Goal: Task Accomplishment & Management: Use online tool/utility

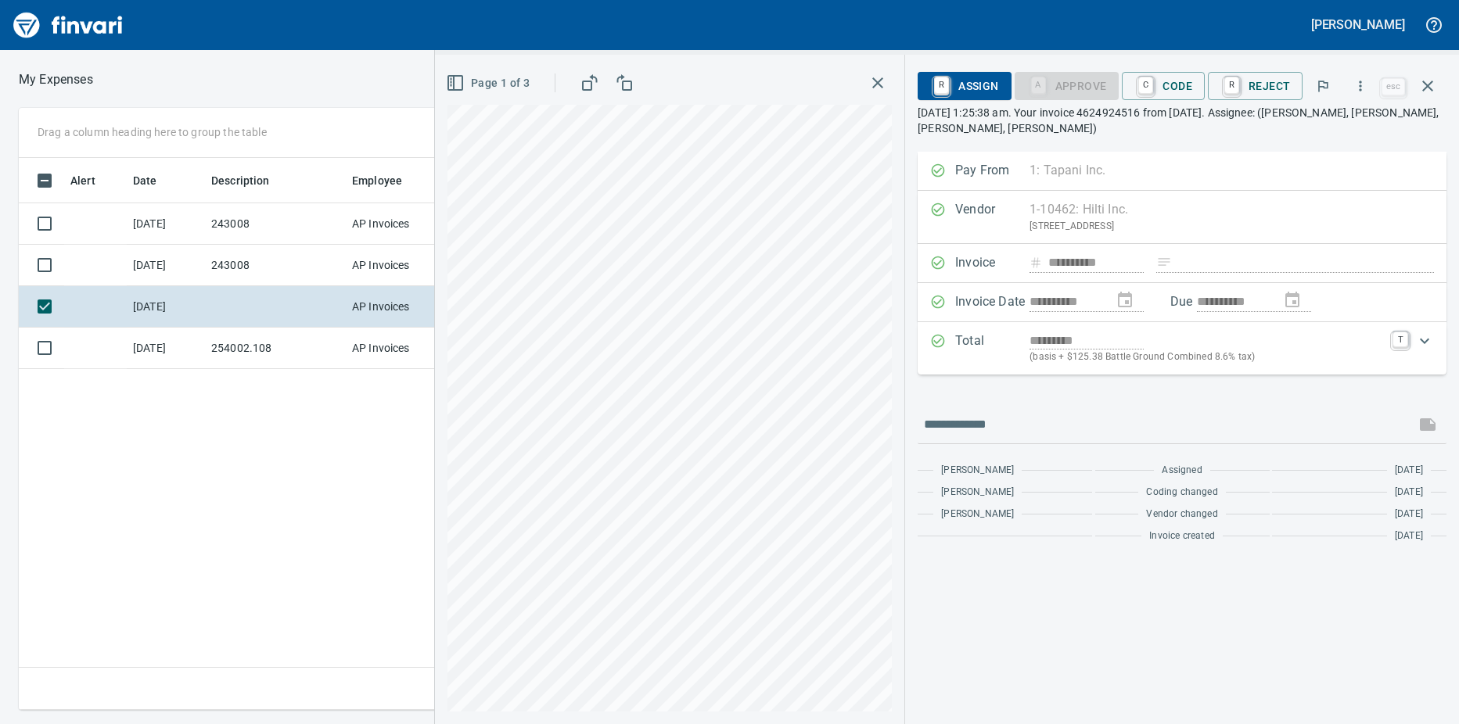
scroll to position [541, 1019]
click at [1149, 84] on link "C" at bounding box center [1145, 85] width 15 height 17
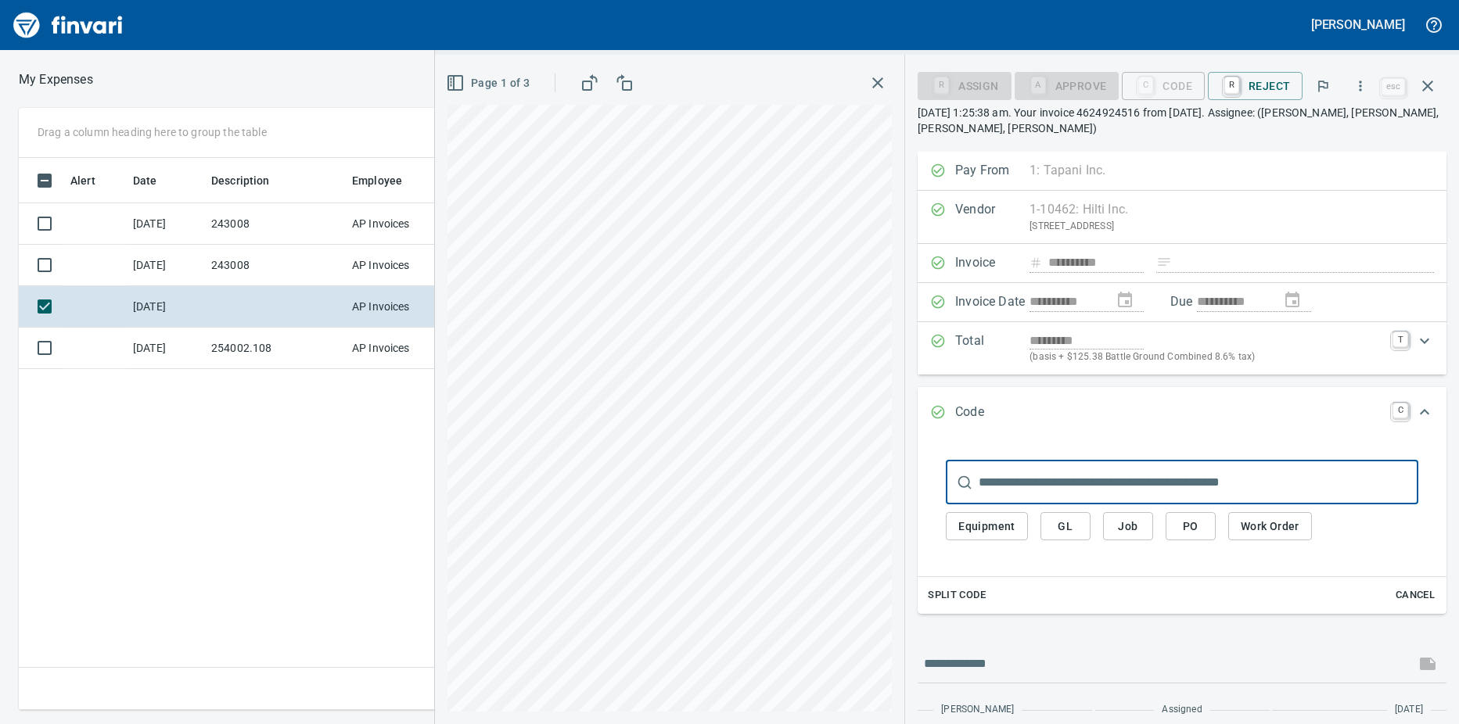
click at [1019, 484] on input "text" at bounding box center [1199, 483] width 440 height 44
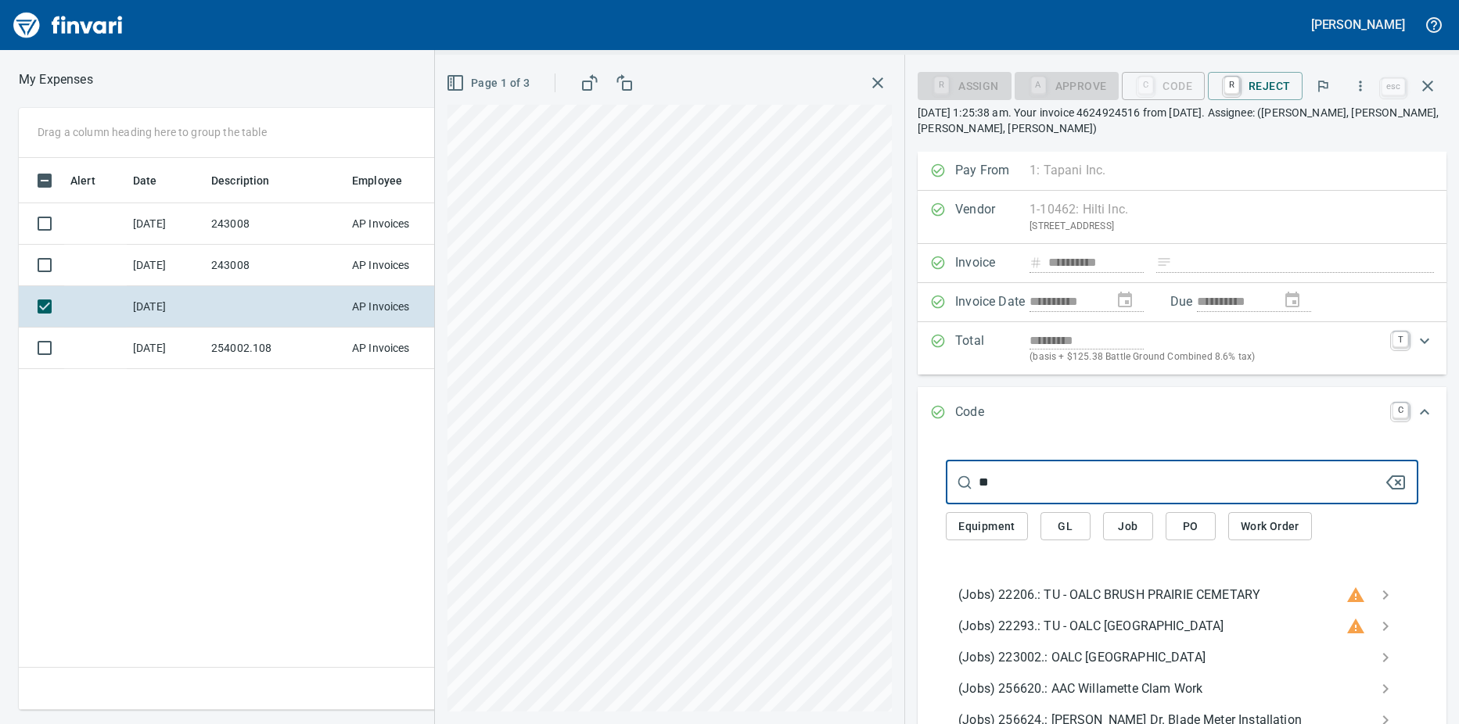
type input "*"
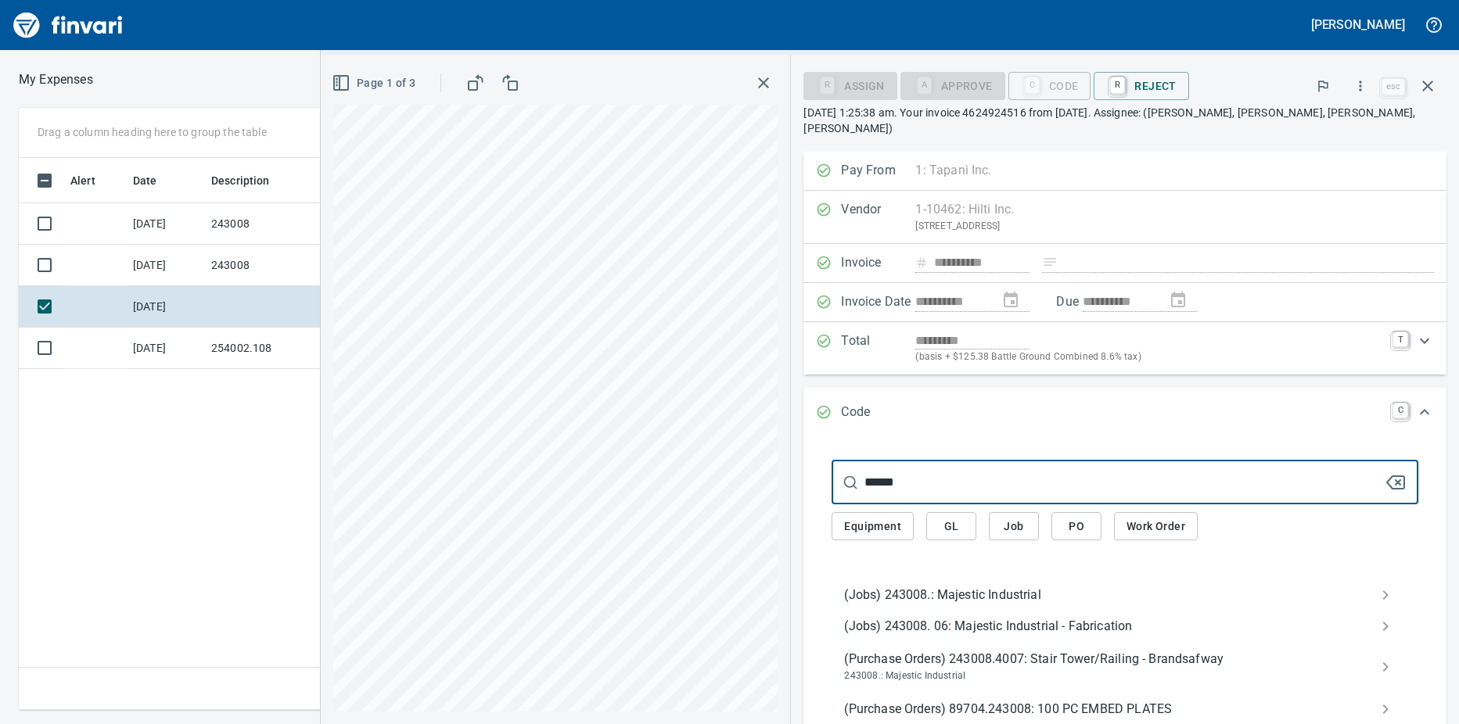
type input "******"
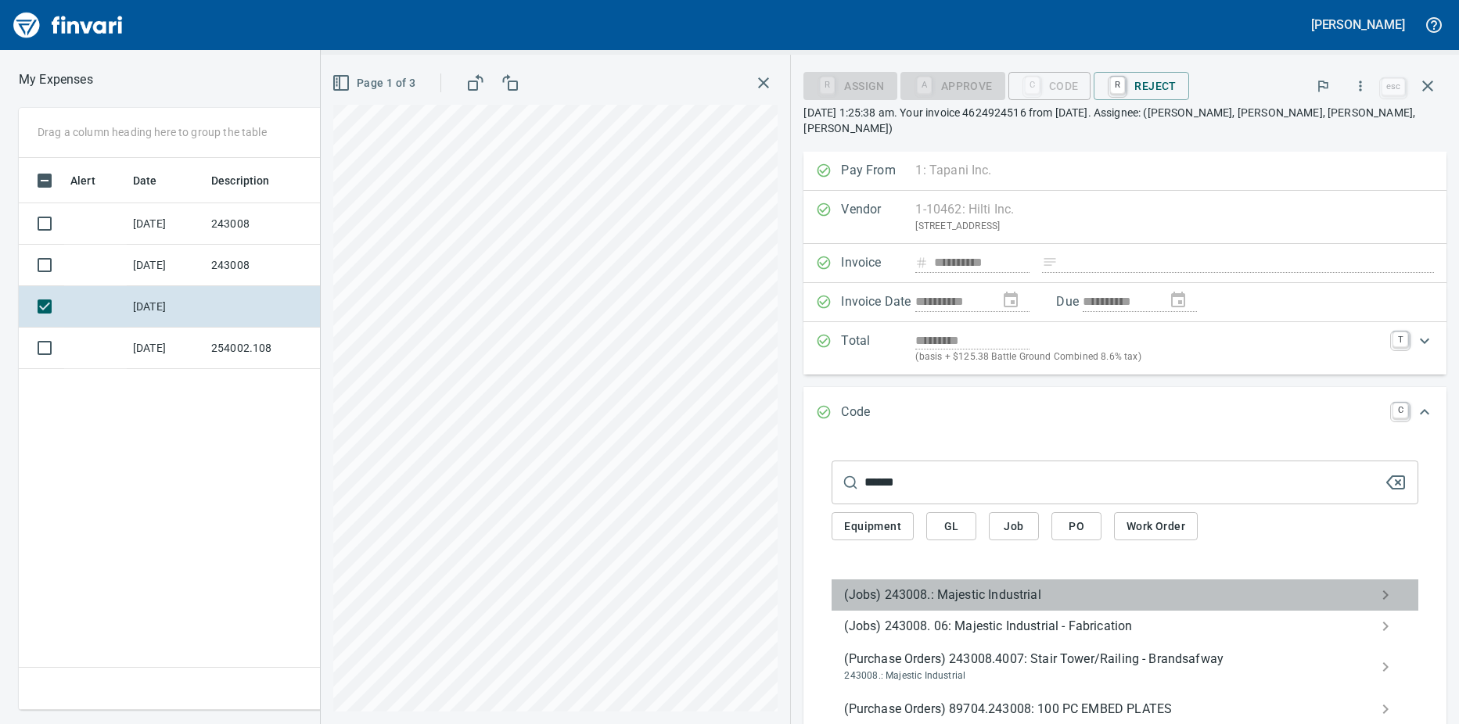
click at [991, 586] on span "(Jobs) 243008.: Majestic Industrial" at bounding box center [1112, 595] width 537 height 19
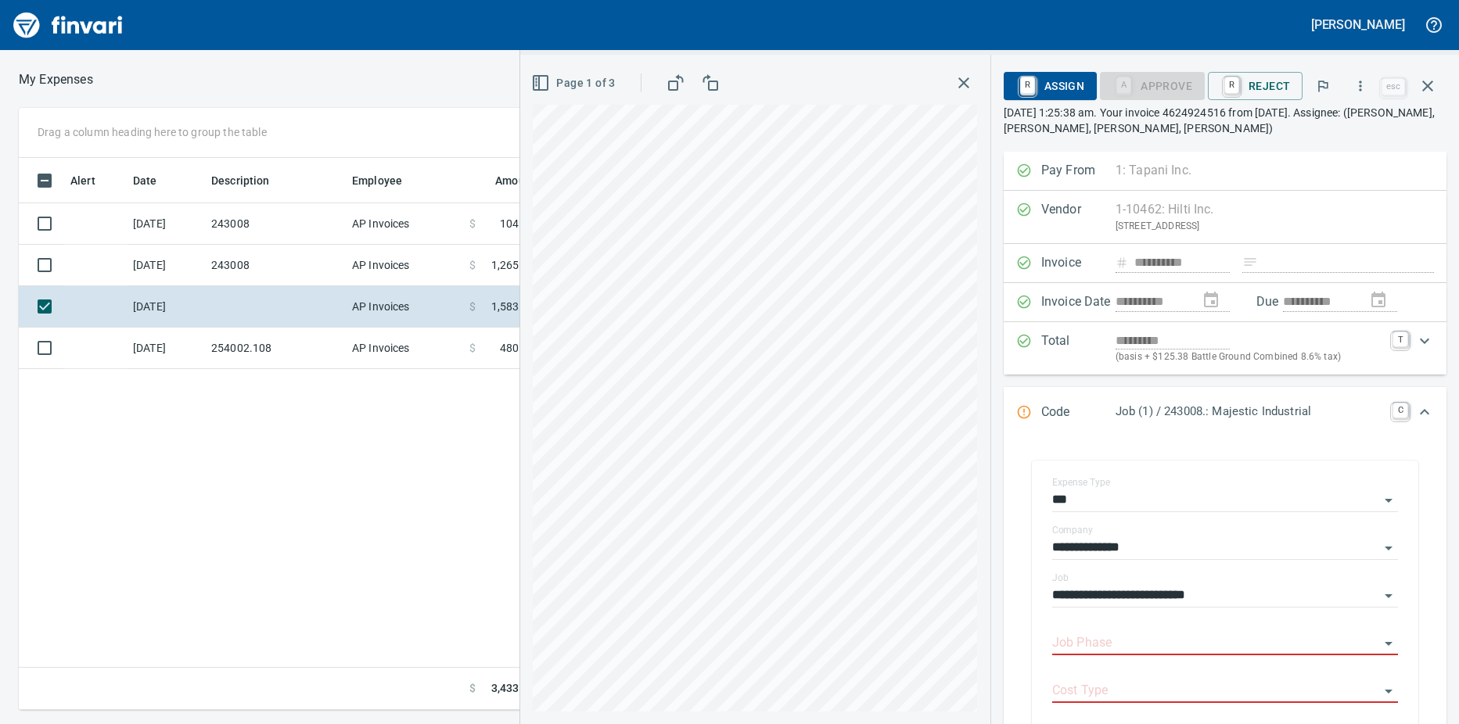
click at [1088, 641] on input "Job Phase" at bounding box center [1215, 644] width 327 height 22
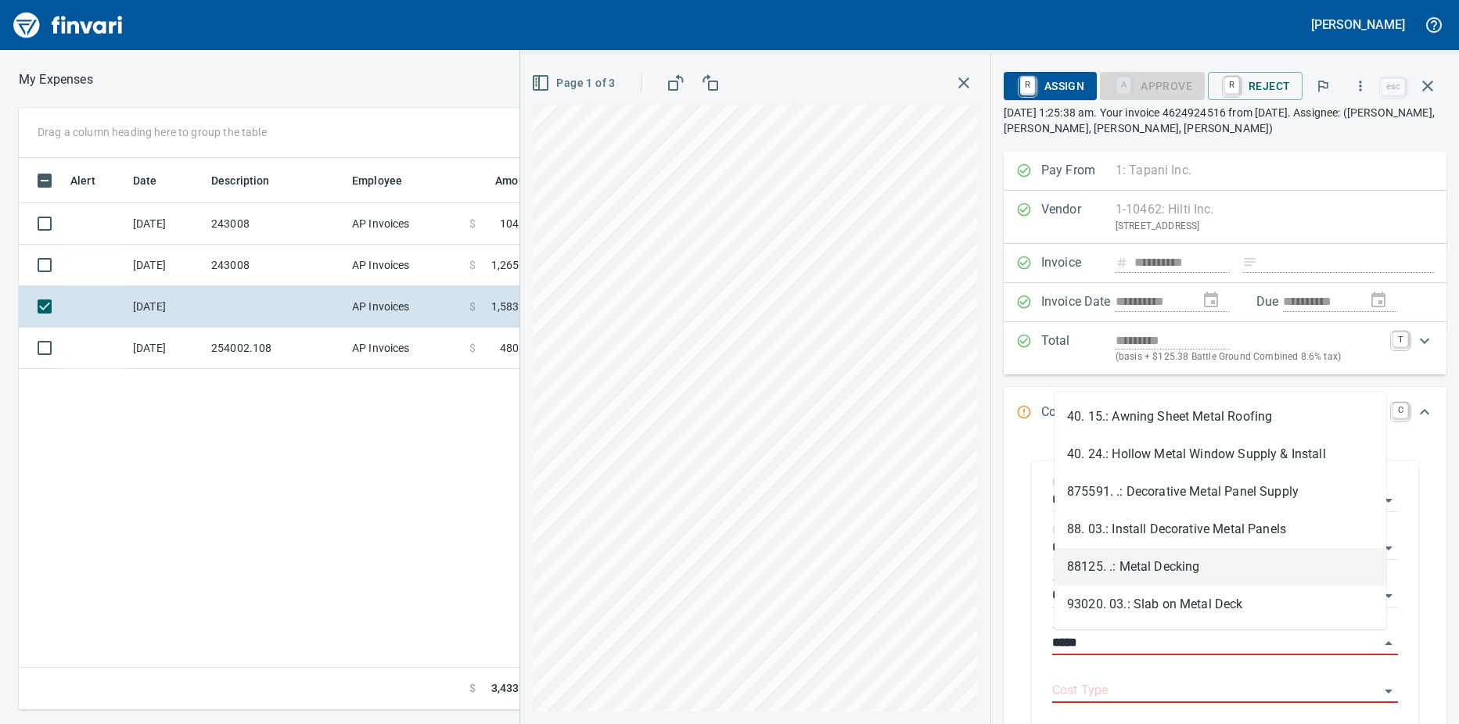
click at [1162, 566] on li "88125. .: Metal Decking" at bounding box center [1221, 567] width 332 height 38
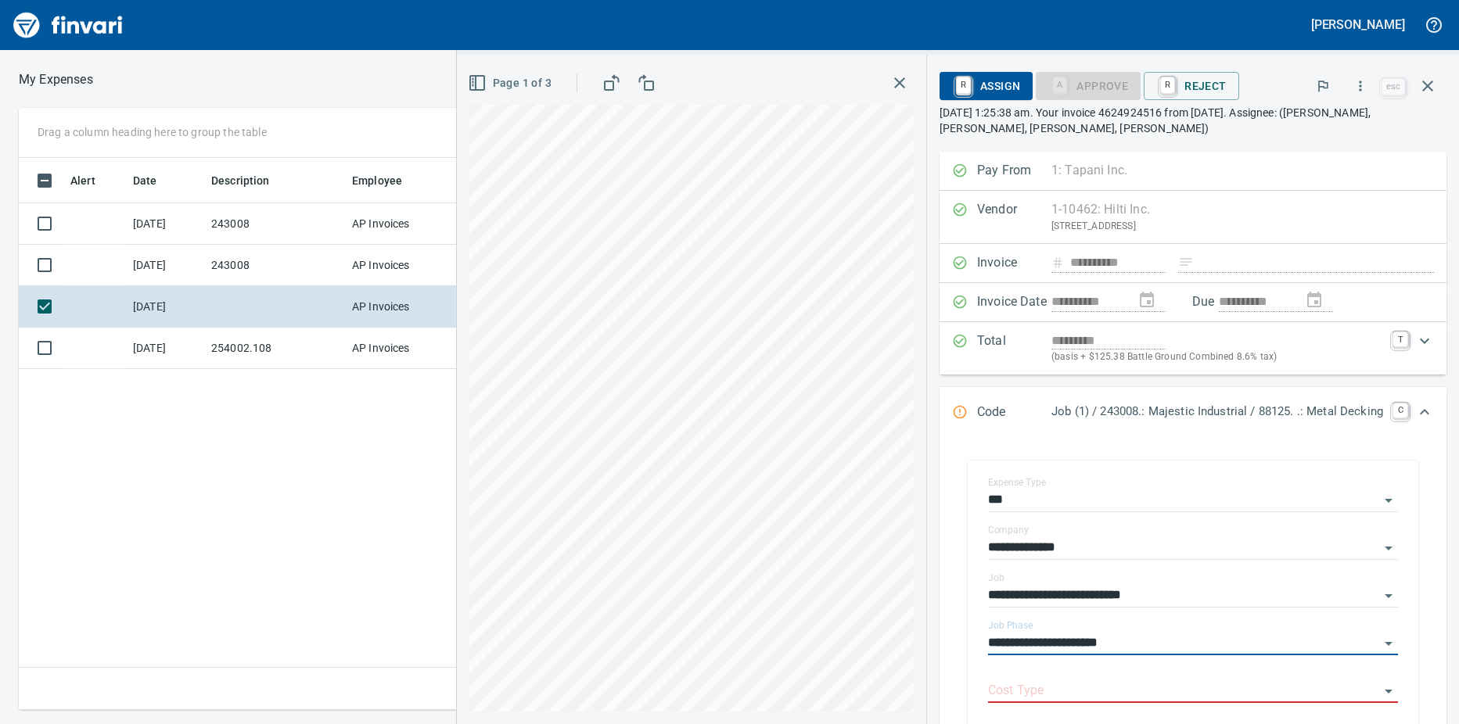
type input "**********"
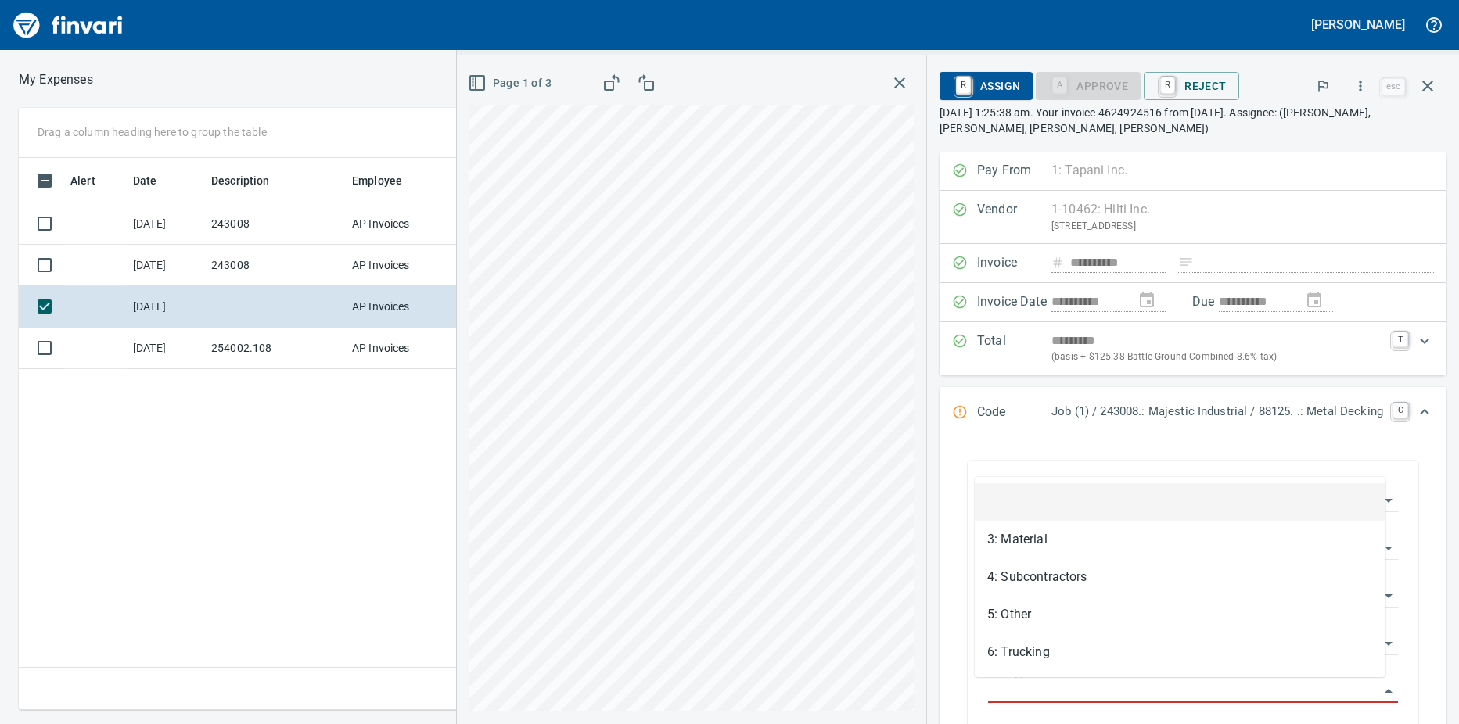
click at [1012, 686] on input "Cost Type" at bounding box center [1183, 692] width 391 height 22
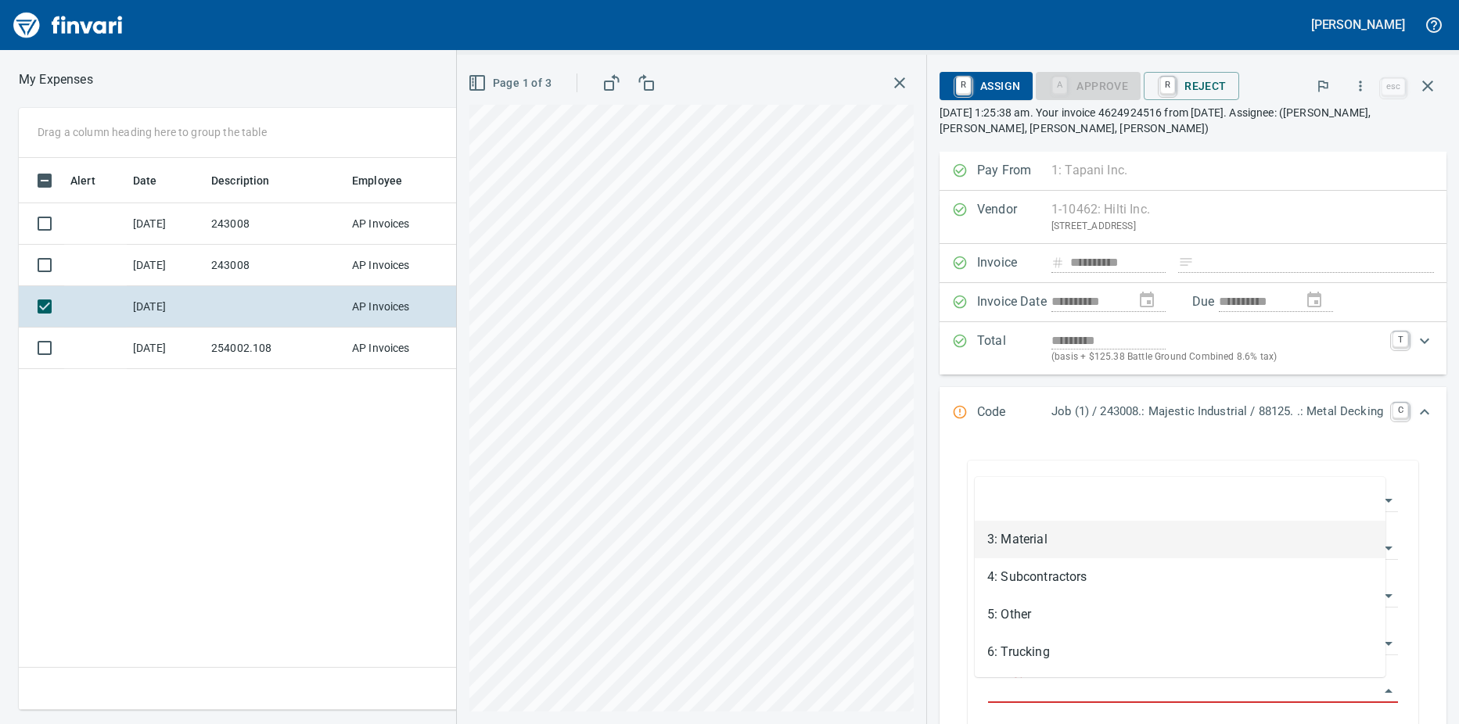
click at [1042, 544] on li "3: Material" at bounding box center [1180, 540] width 411 height 38
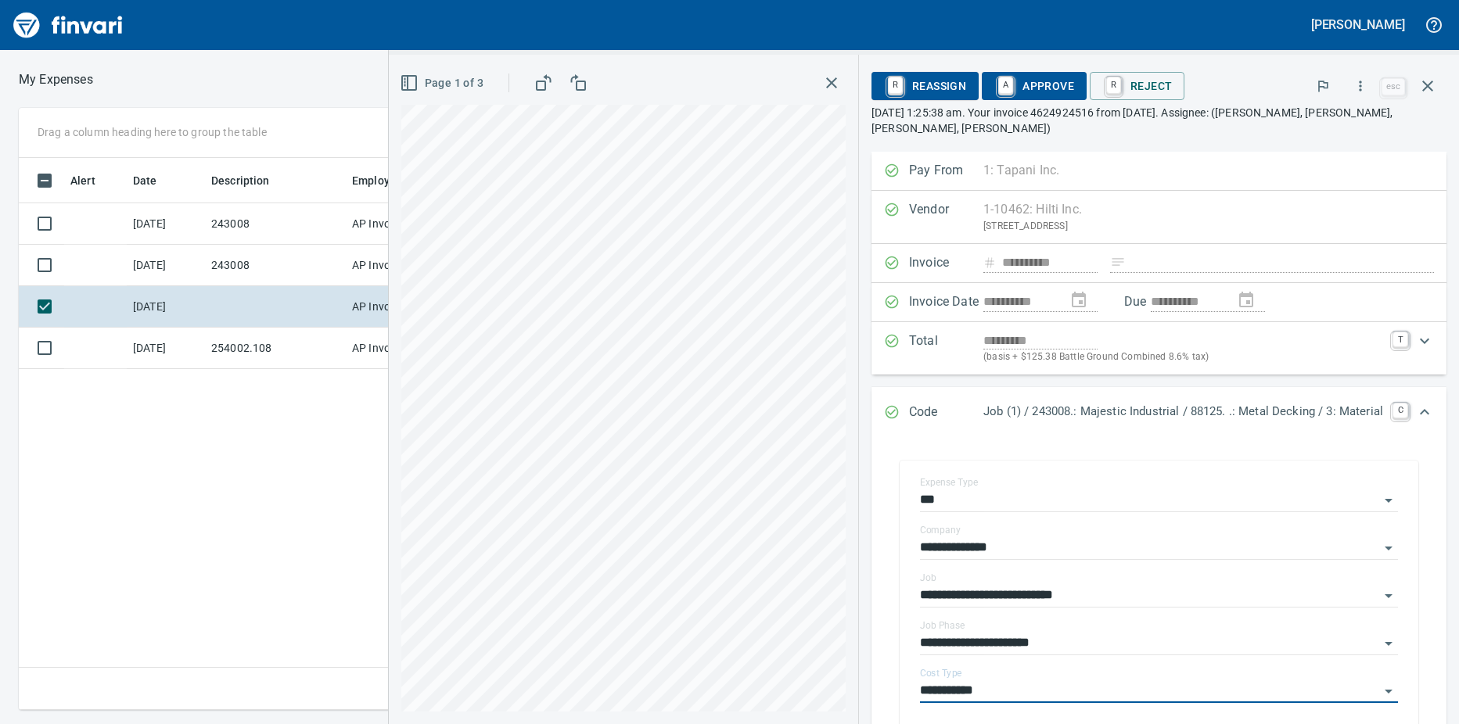
click at [999, 685] on input "**********" at bounding box center [1149, 692] width 459 height 22
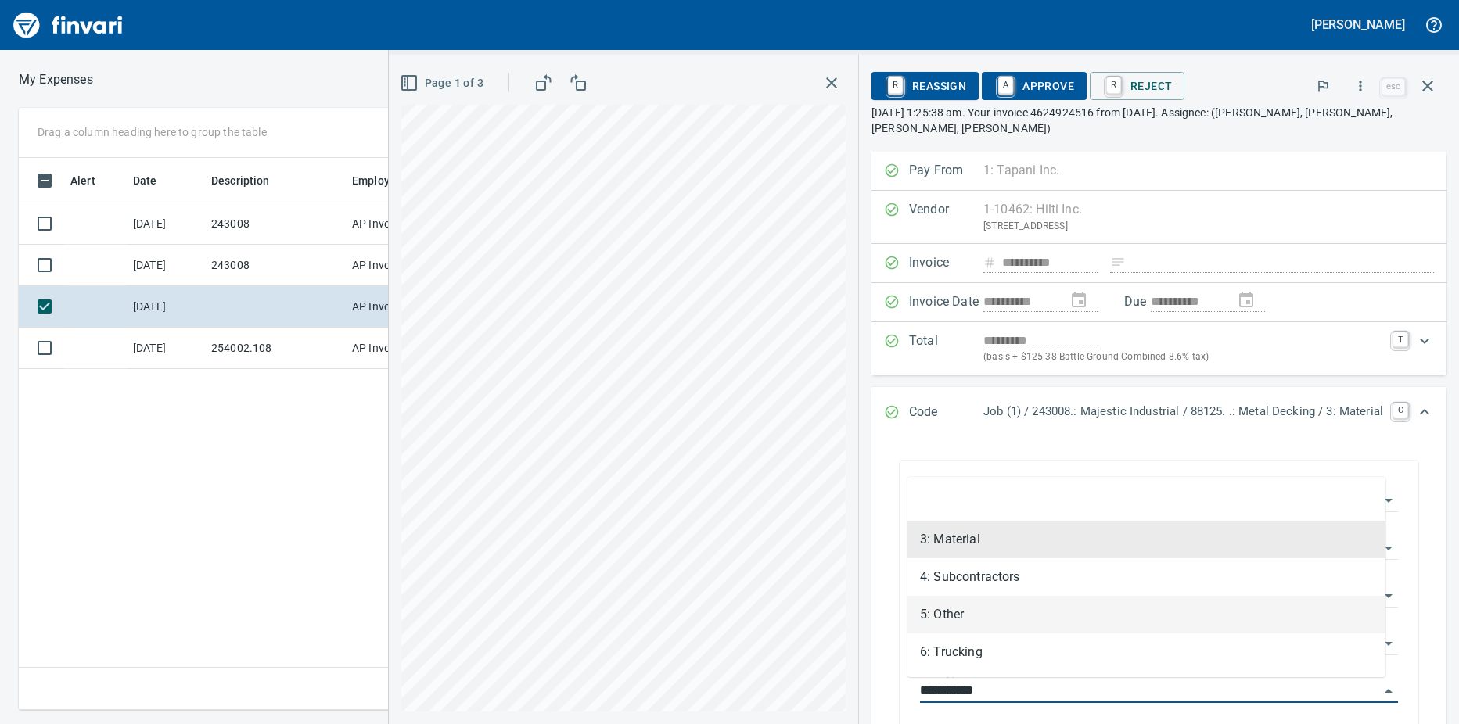
click at [966, 619] on li "5: Other" at bounding box center [1146, 615] width 478 height 38
type input "********"
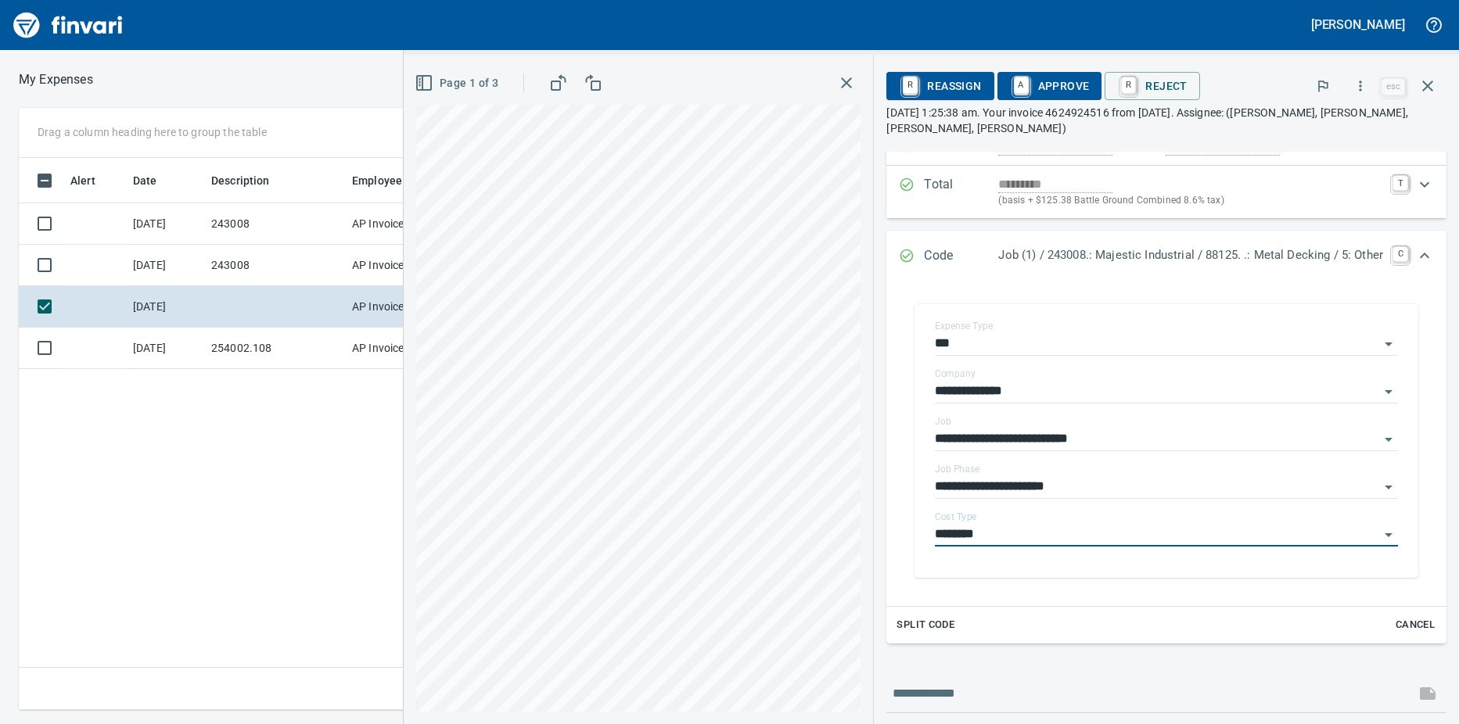
scroll to position [78, 0]
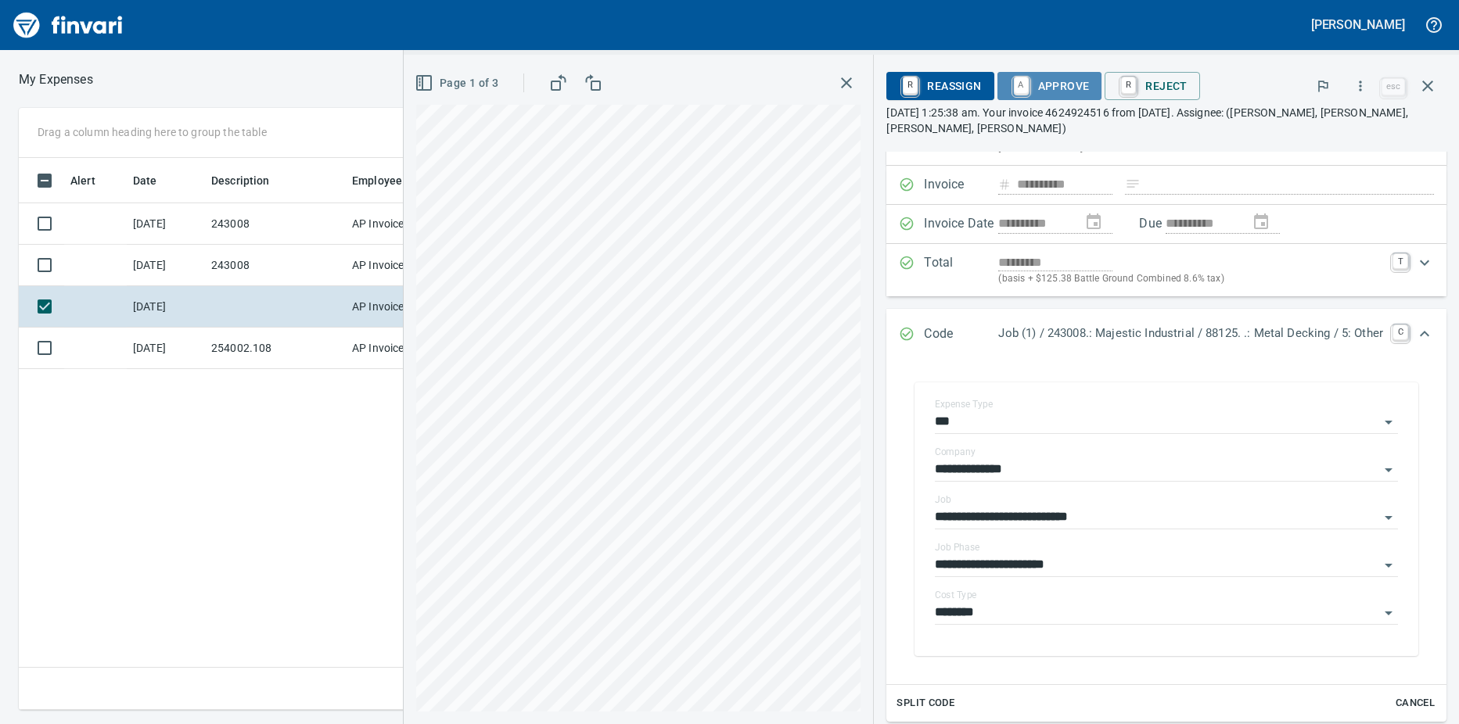
click at [1014, 90] on link "A" at bounding box center [1021, 85] width 15 height 17
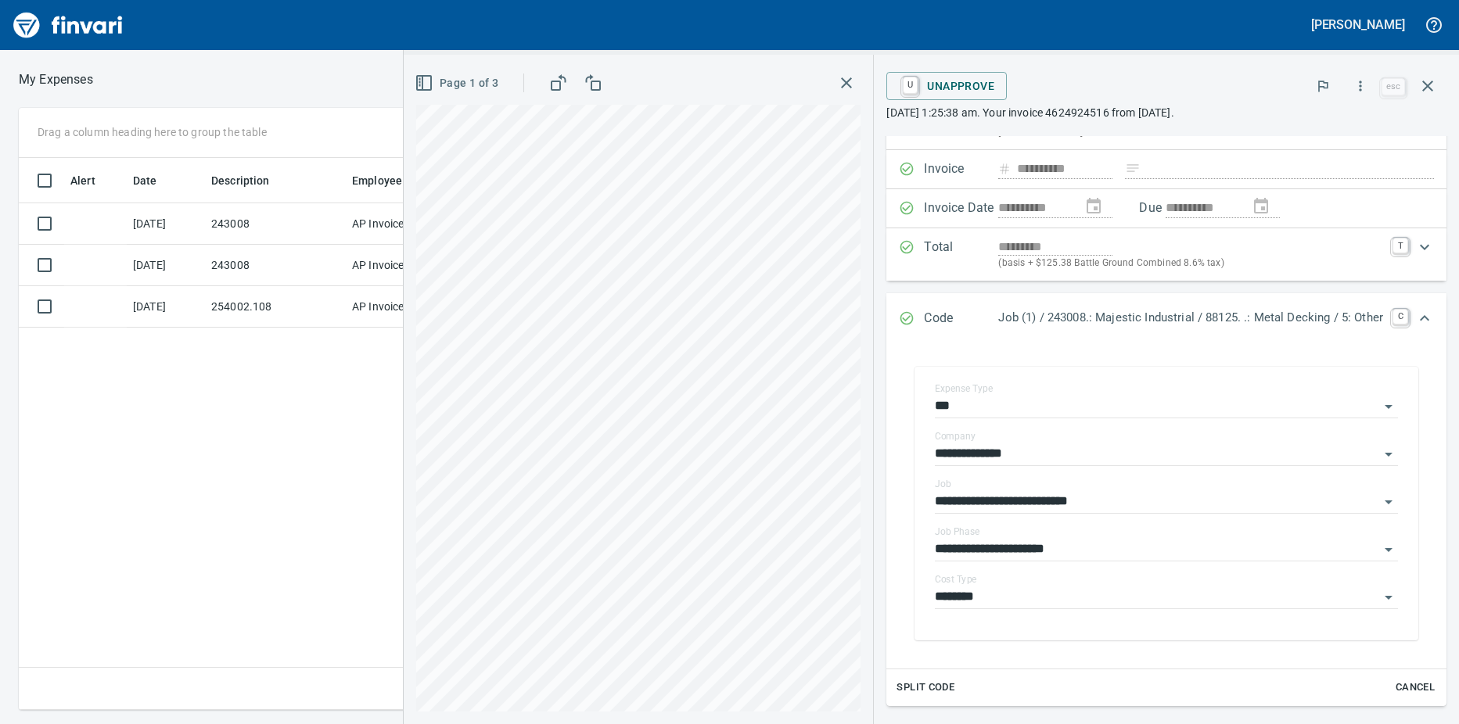
click at [260, 262] on td "243008" at bounding box center [275, 265] width 141 height 41
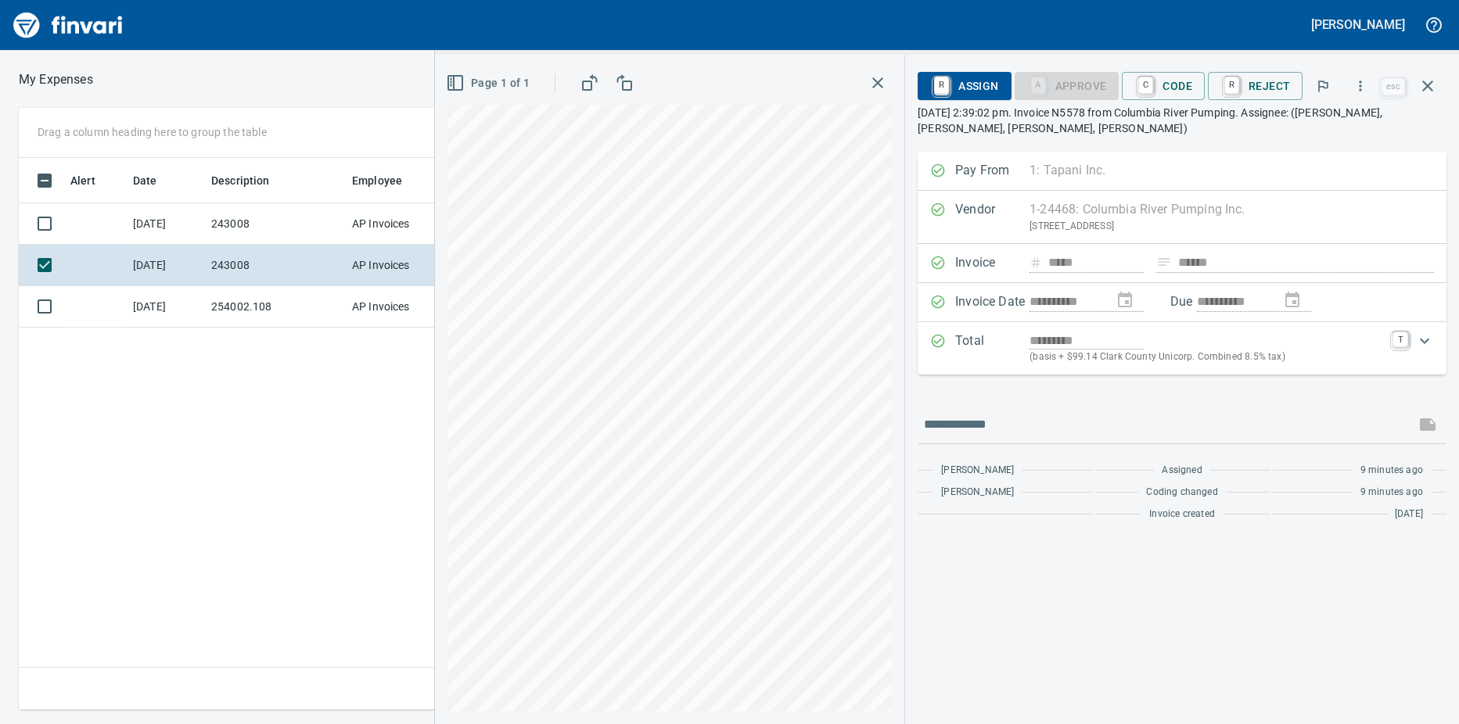
click at [1424, 340] on icon "Expand" at bounding box center [1424, 341] width 19 height 19
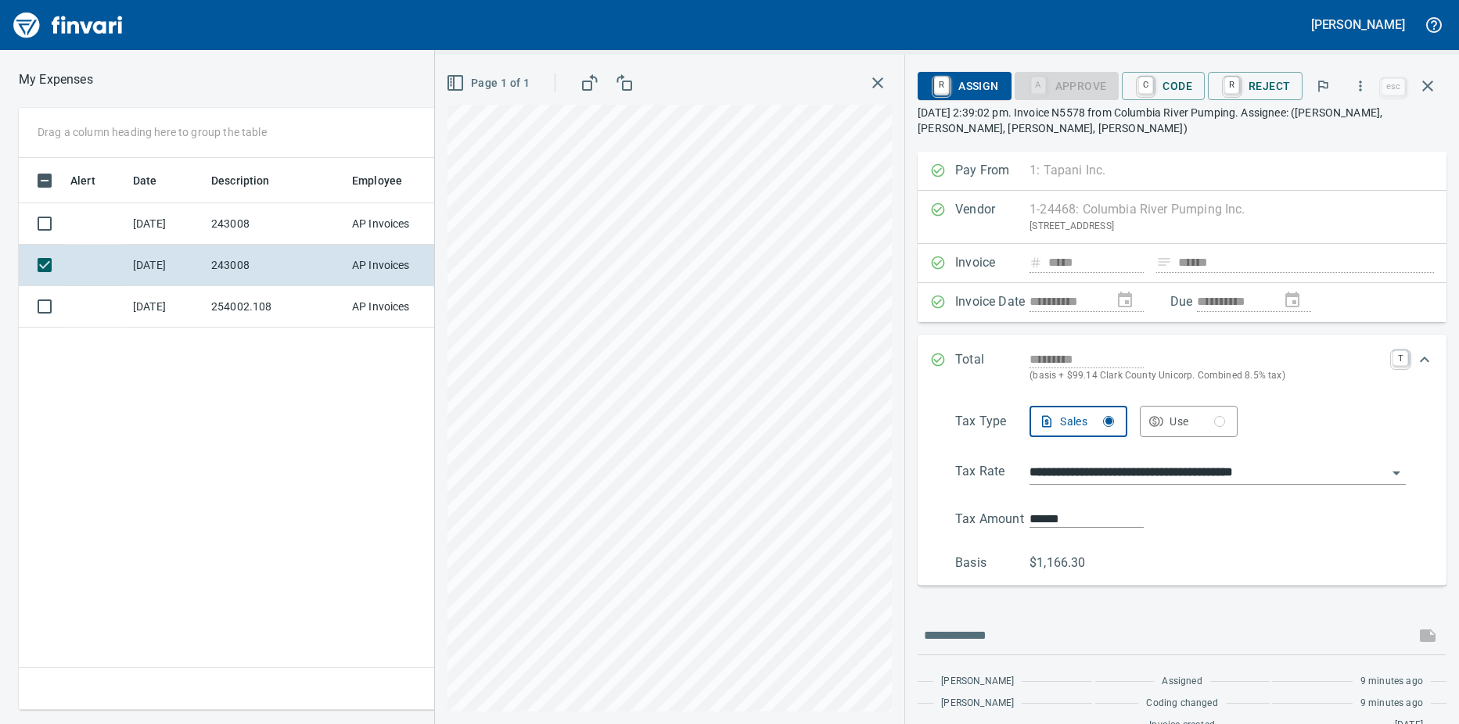
click at [1415, 365] on icon "Expand" at bounding box center [1424, 359] width 19 height 19
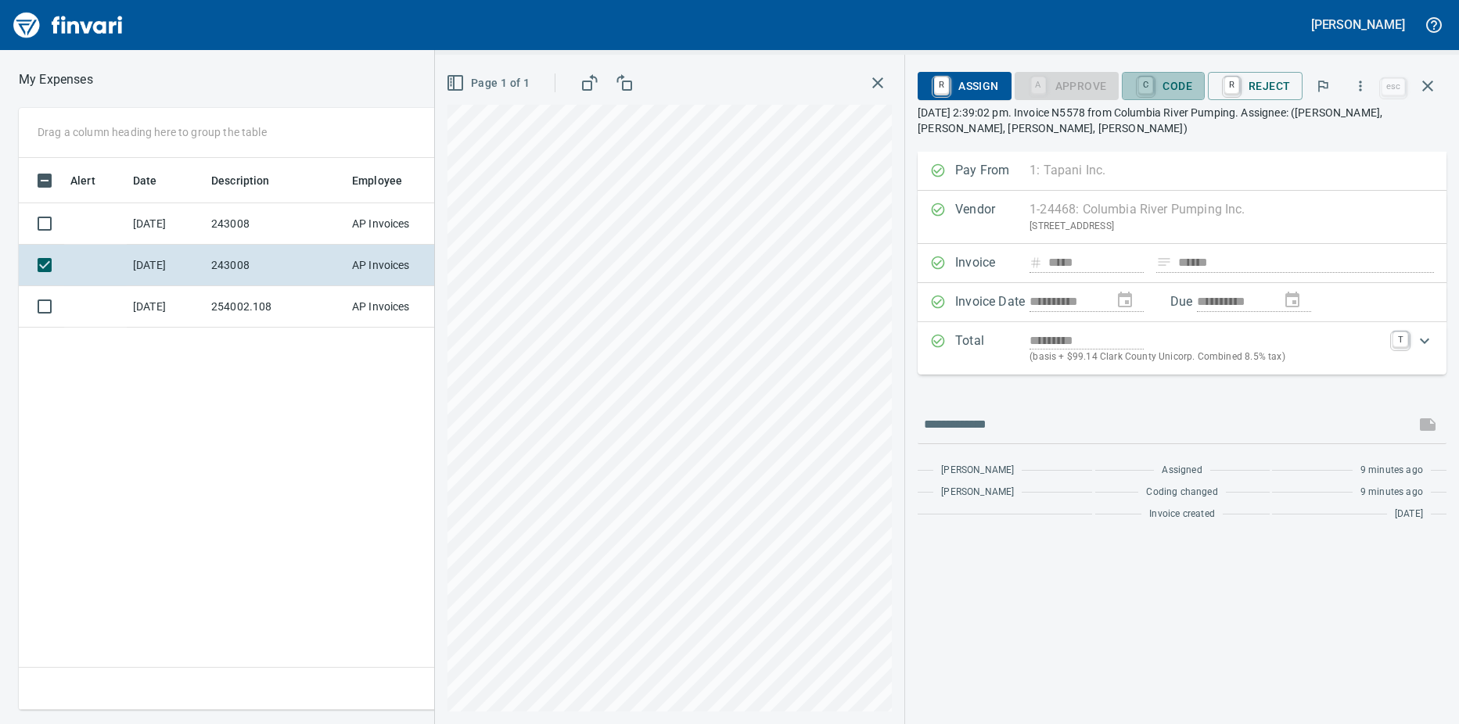
click at [1153, 86] on link "C" at bounding box center [1145, 85] width 15 height 17
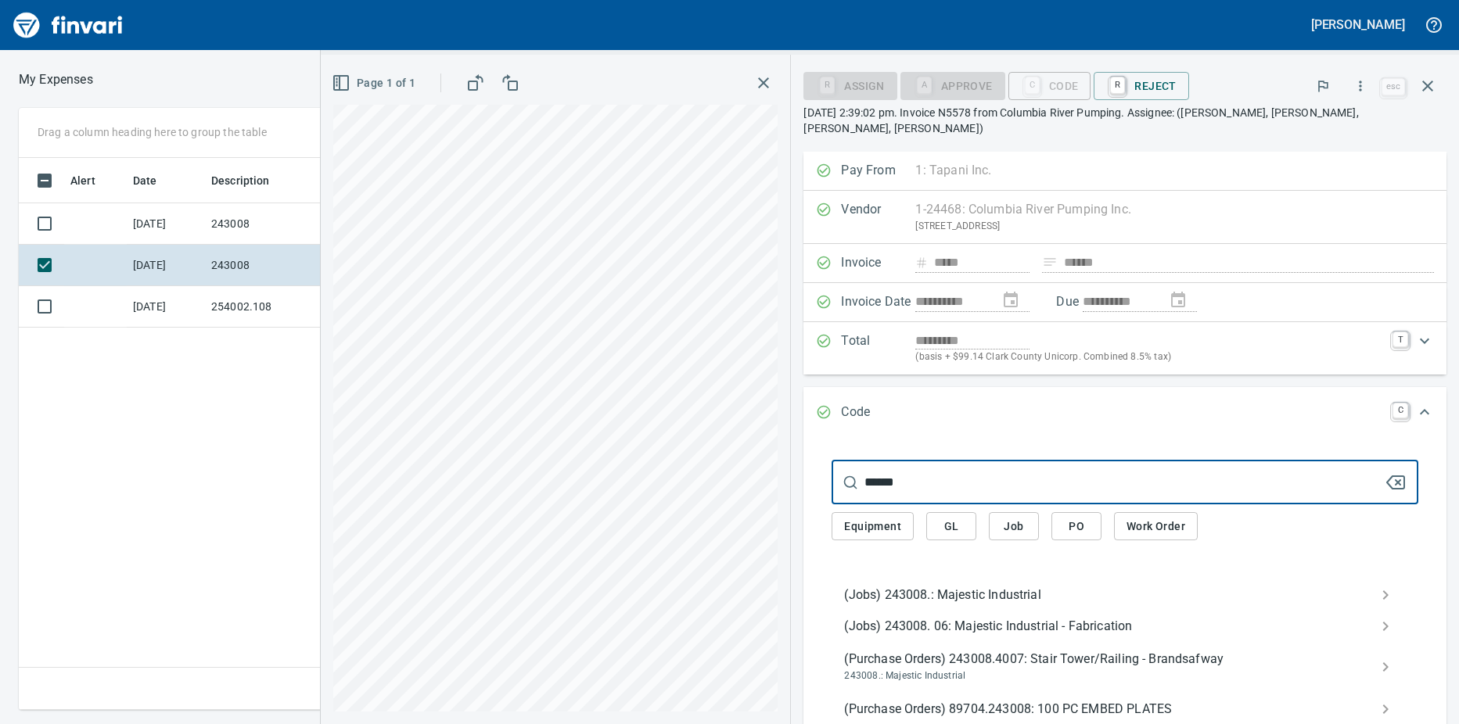
type input "******"
click at [901, 586] on span "(Jobs) 243008.: Majestic Industrial" at bounding box center [1112, 595] width 537 height 19
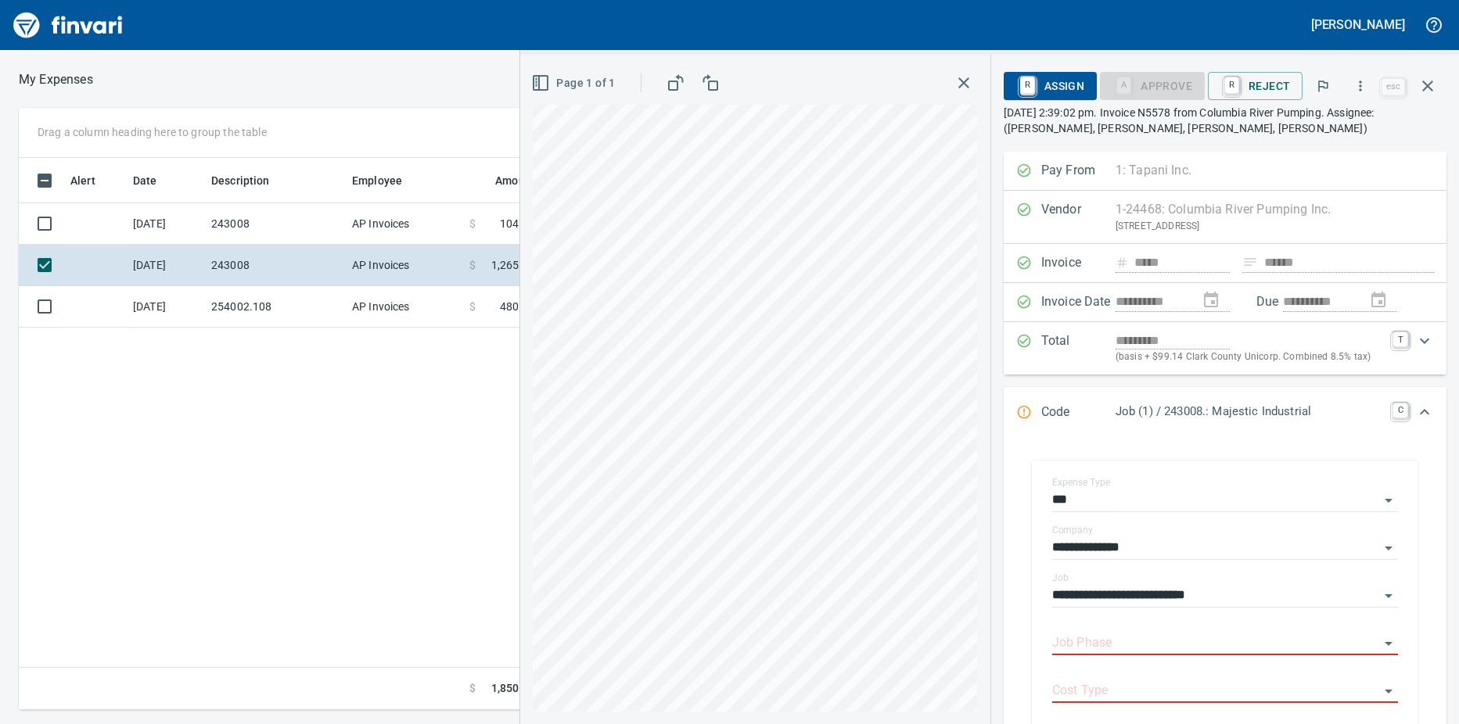
scroll to position [541, 1019]
click at [1096, 646] on input "Job Phase" at bounding box center [1215, 644] width 327 height 22
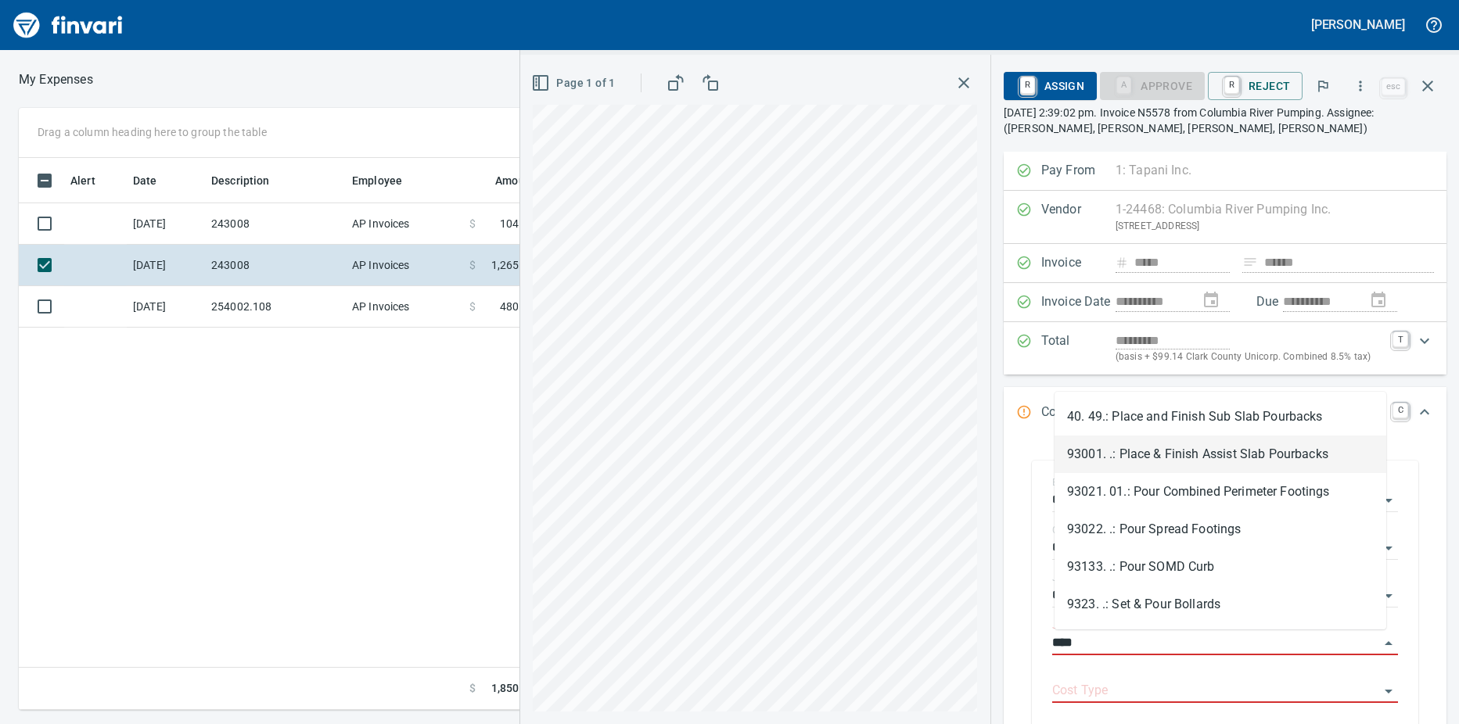
click at [1205, 456] on li "93001. .: Place & Finish Assist Slab Pourbacks" at bounding box center [1221, 455] width 332 height 38
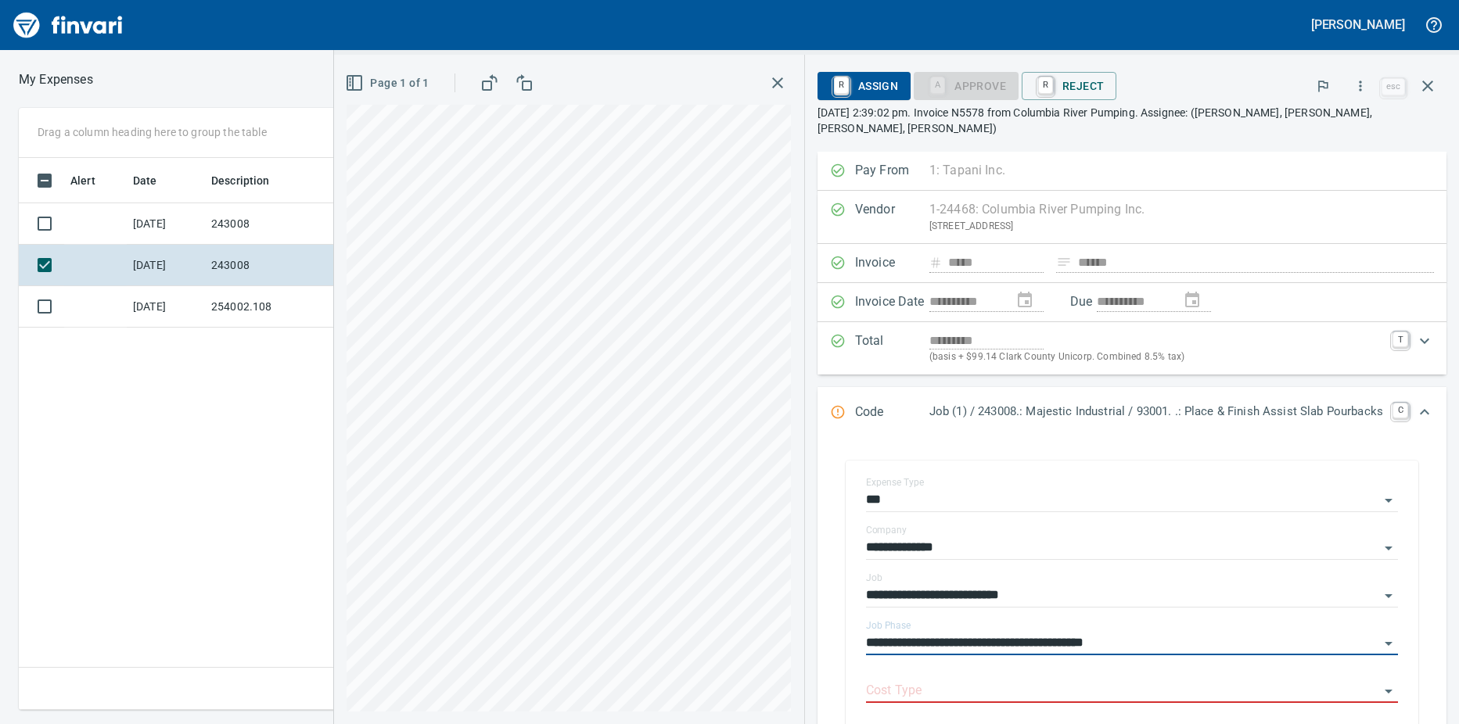
type input "**********"
click at [1084, 681] on input "Cost Type" at bounding box center [1122, 692] width 513 height 22
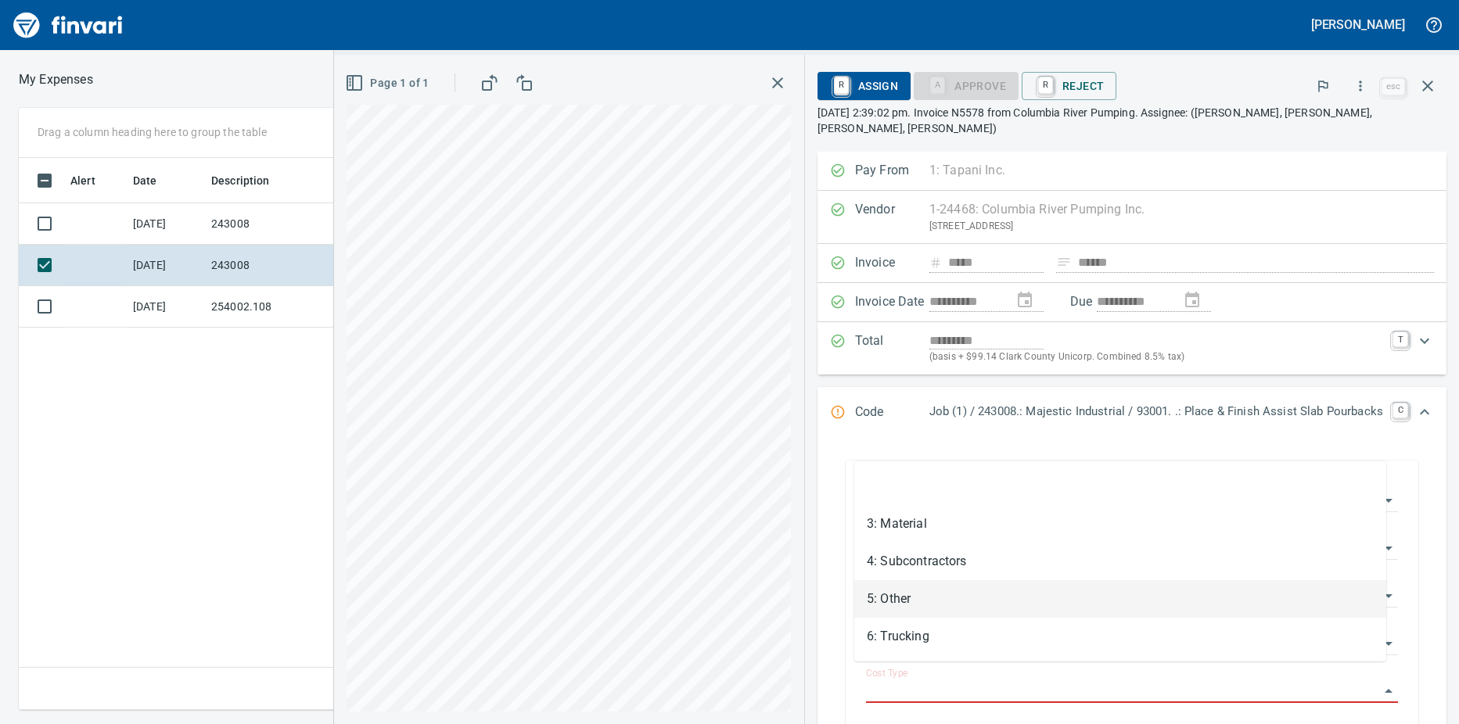
click at [921, 605] on li "5: Other" at bounding box center [1120, 599] width 532 height 38
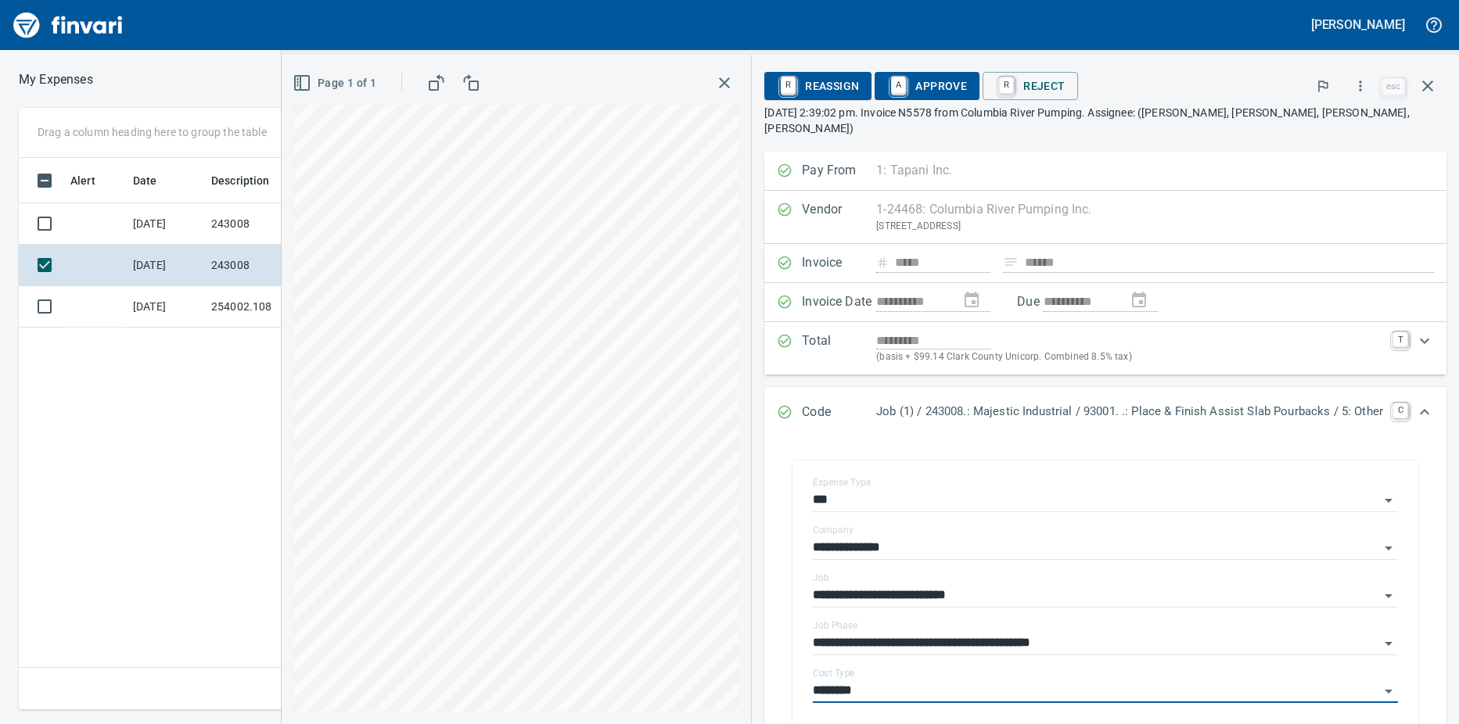
type input "********"
click at [891, 86] on link "A" at bounding box center [898, 85] width 15 height 17
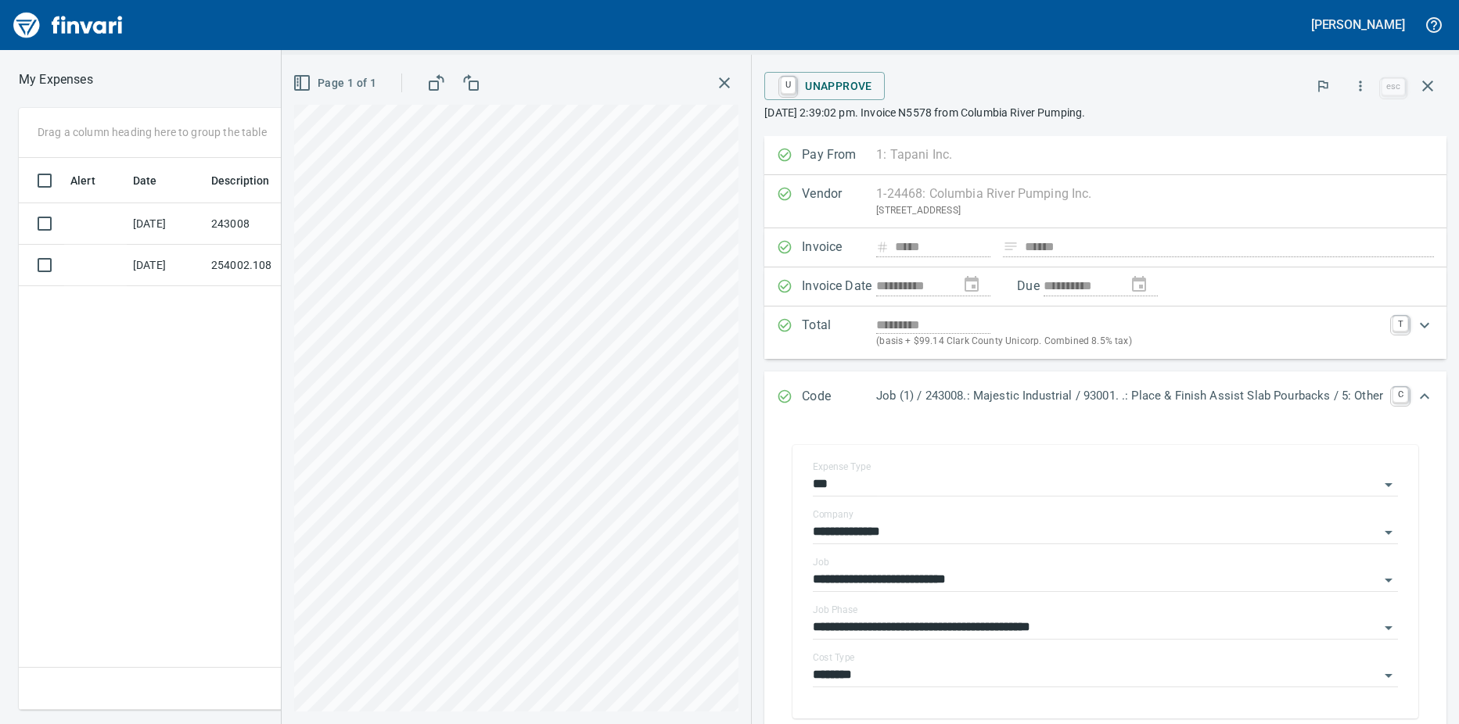
click at [154, 224] on td "[DATE]" at bounding box center [166, 223] width 78 height 41
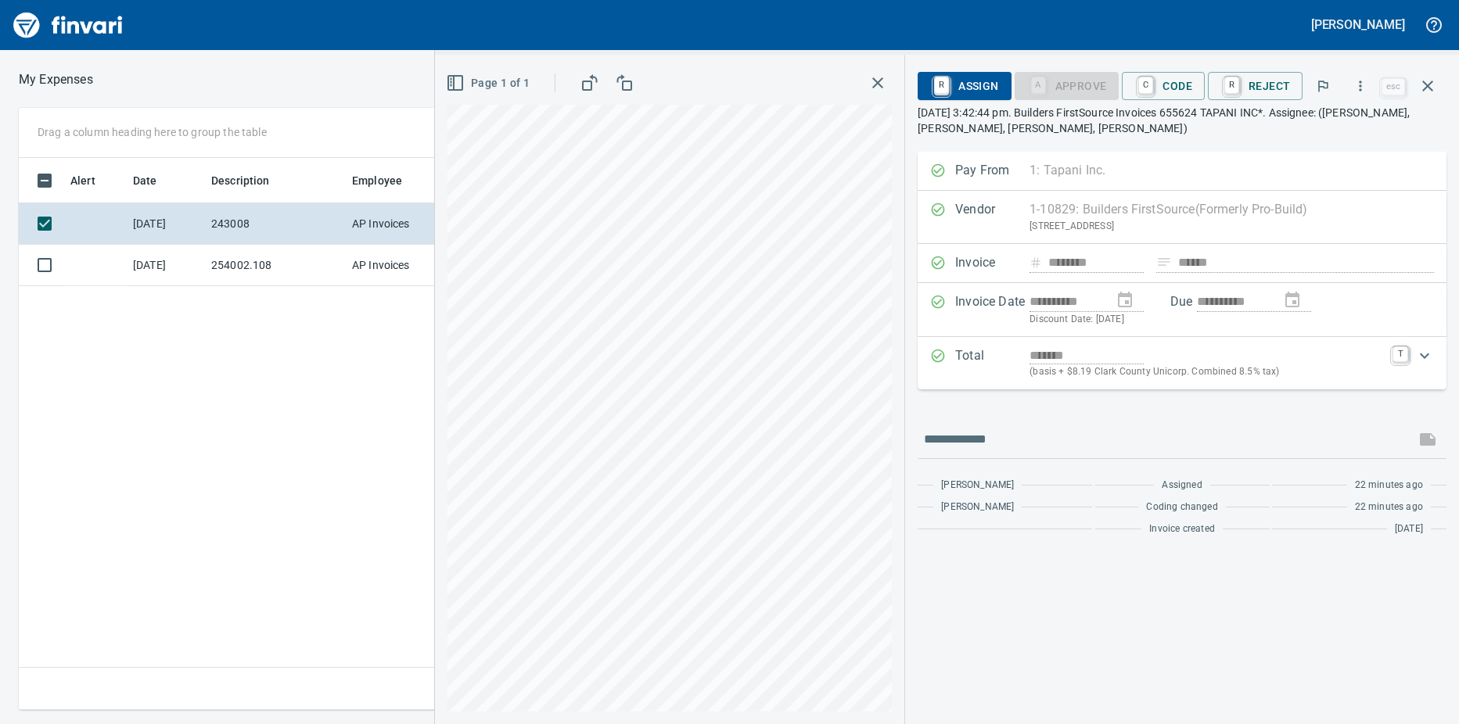
click at [1142, 86] on link "C" at bounding box center [1145, 85] width 15 height 17
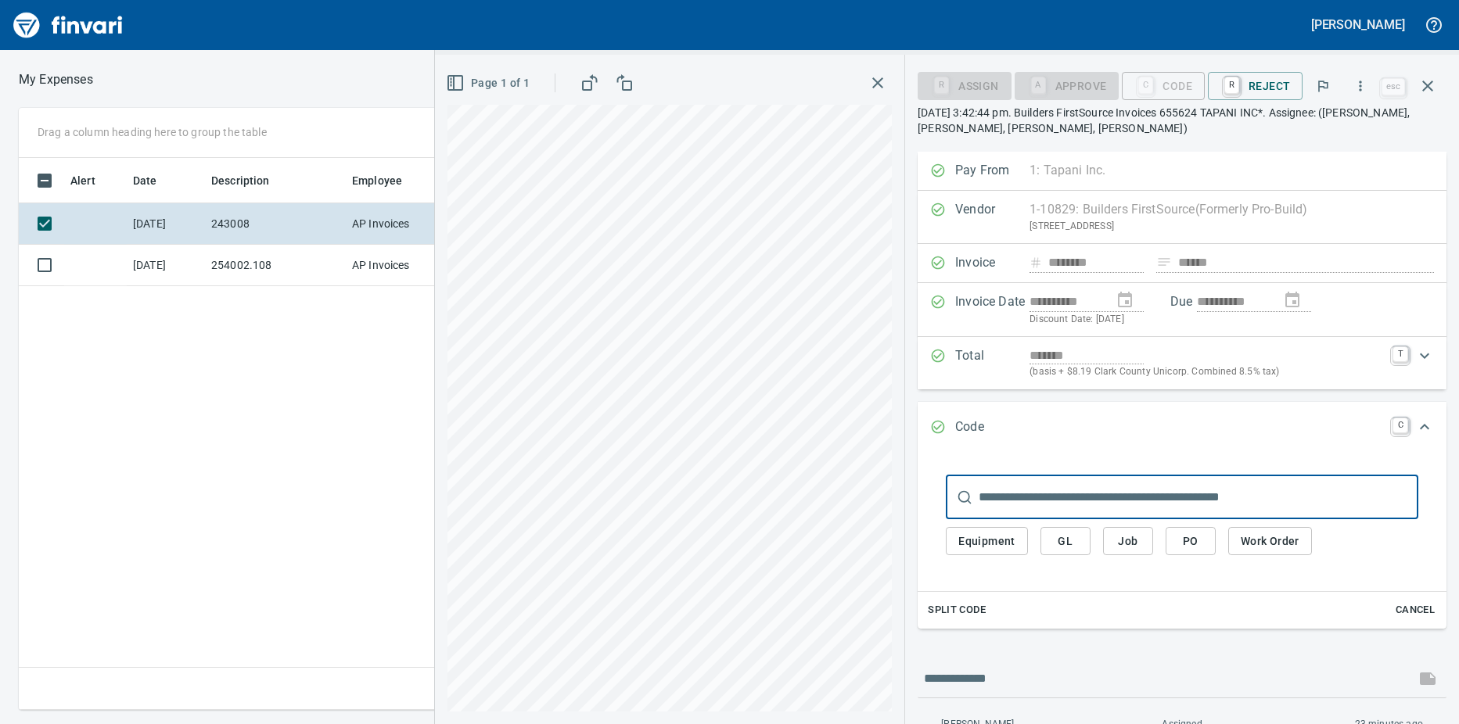
scroll to position [541, 1019]
click at [1003, 501] on input "text" at bounding box center [1199, 498] width 440 height 44
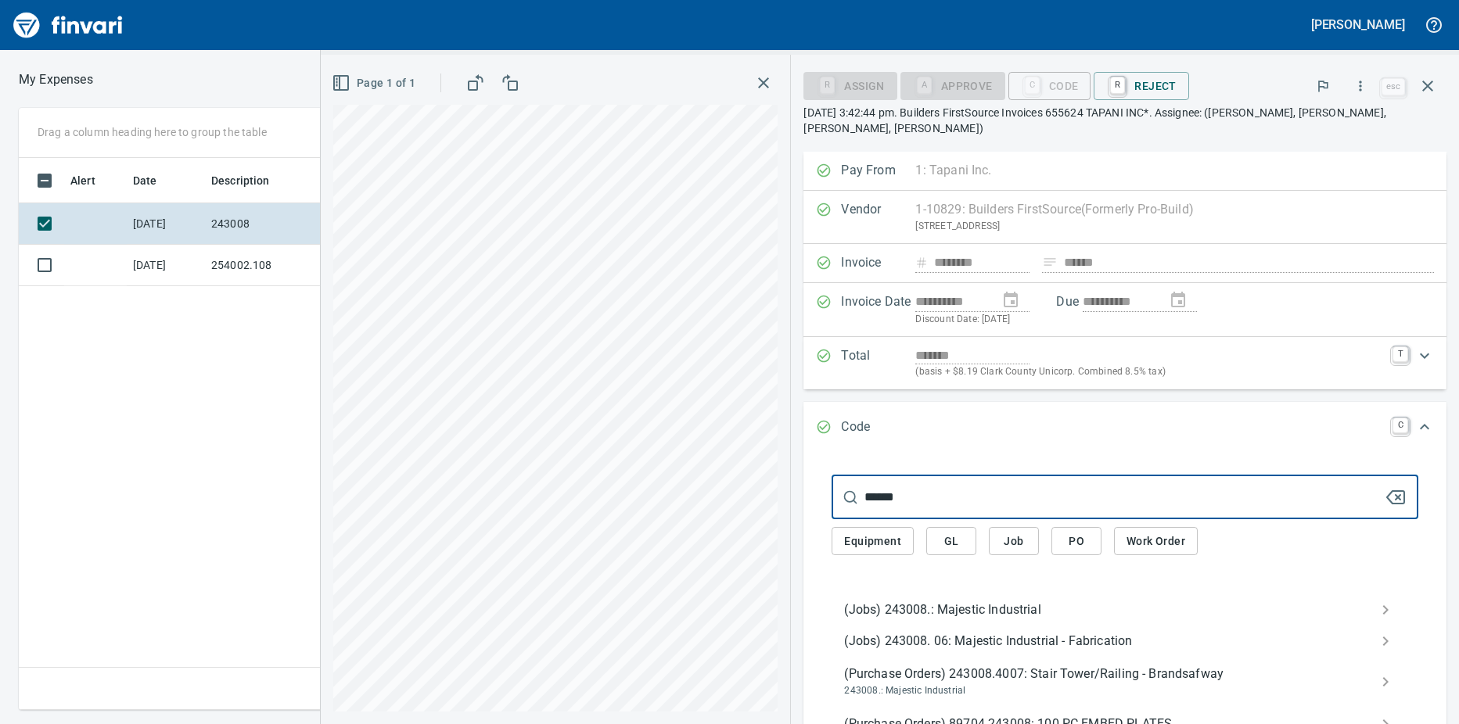
type input "******"
click at [896, 601] on span "(Jobs) 243008.: Majestic Industrial" at bounding box center [1112, 610] width 537 height 19
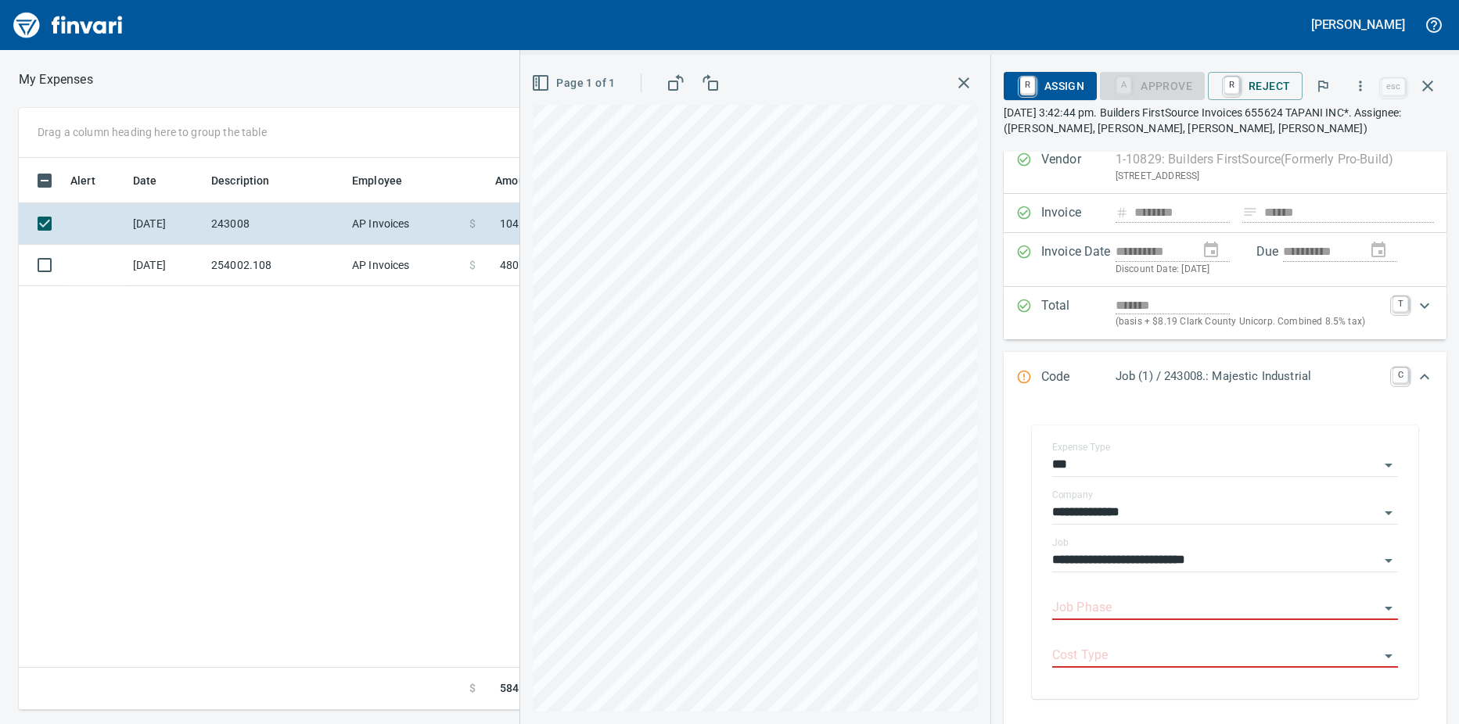
scroll to position [78, 0]
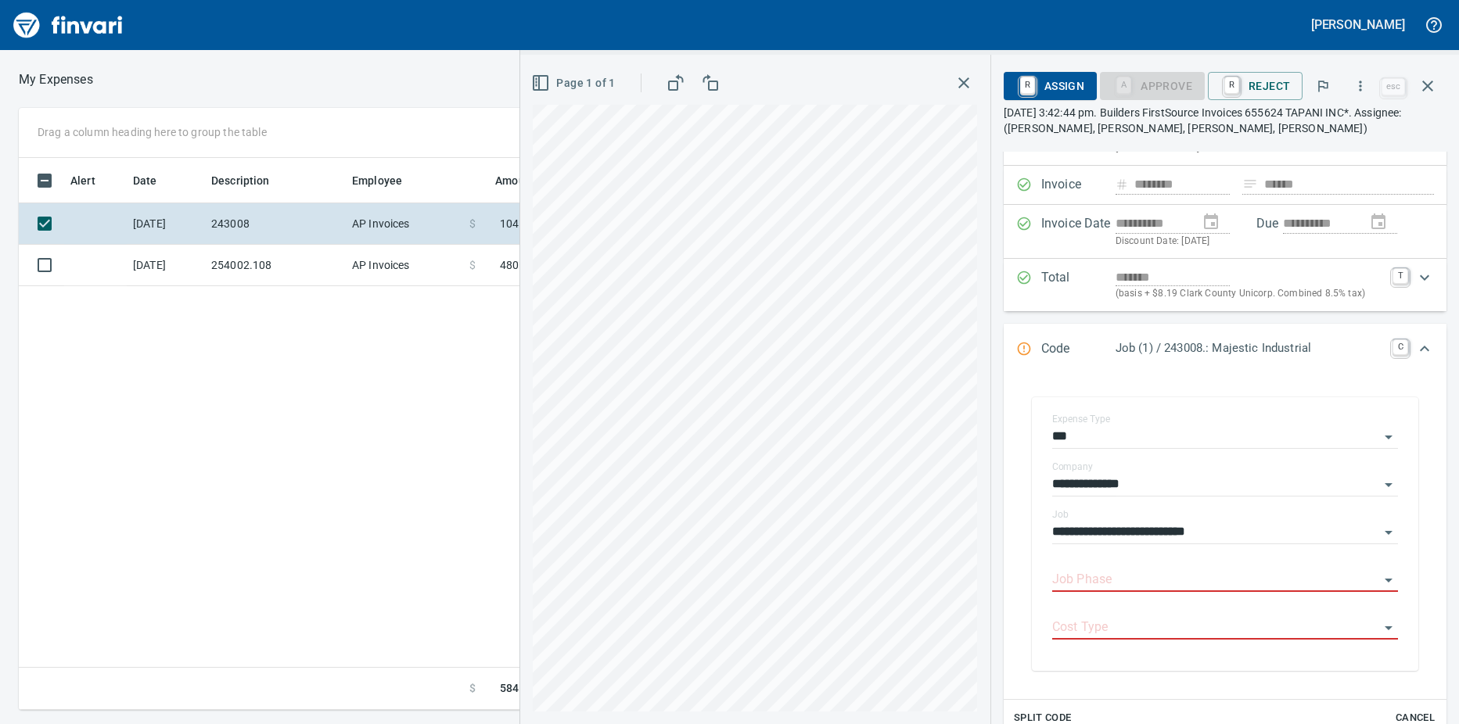
click at [1096, 577] on input "Job Phase" at bounding box center [1215, 580] width 327 height 22
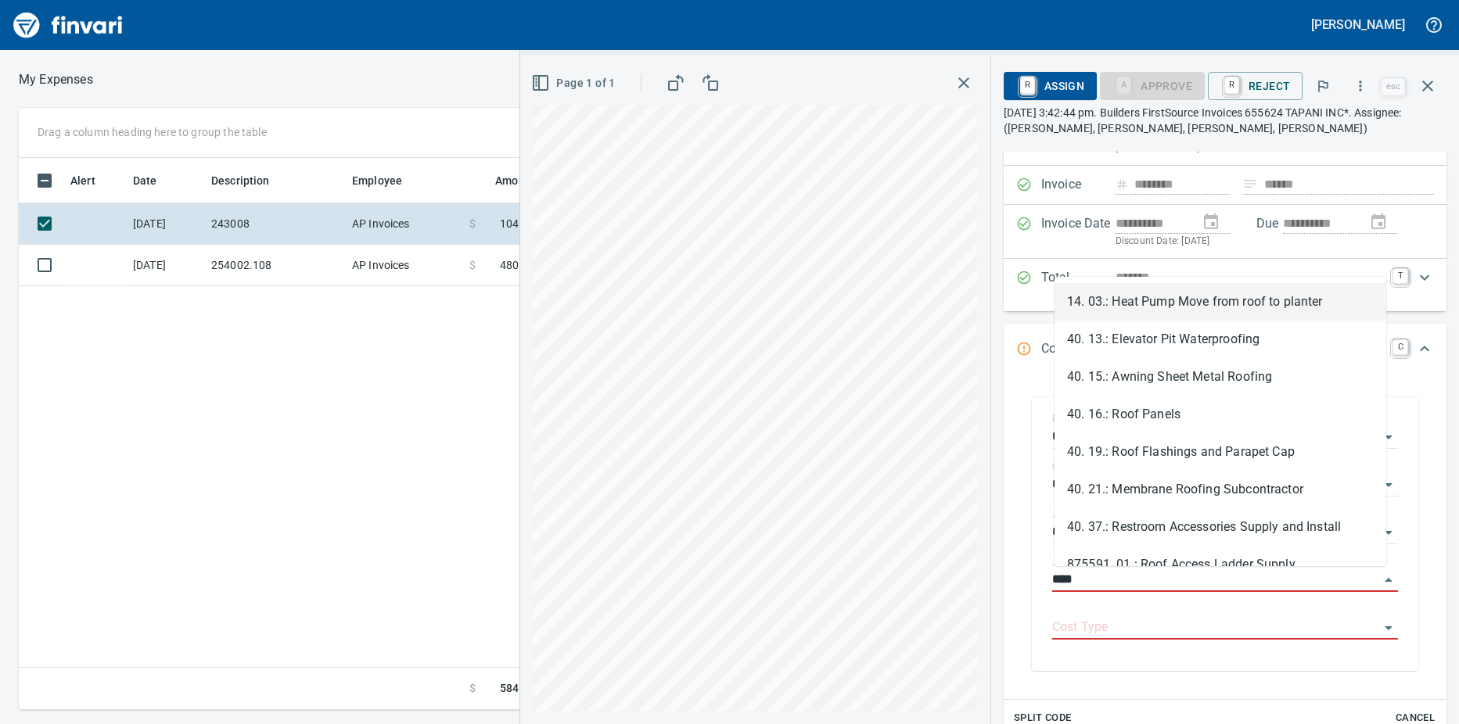
scroll to position [541, 1019]
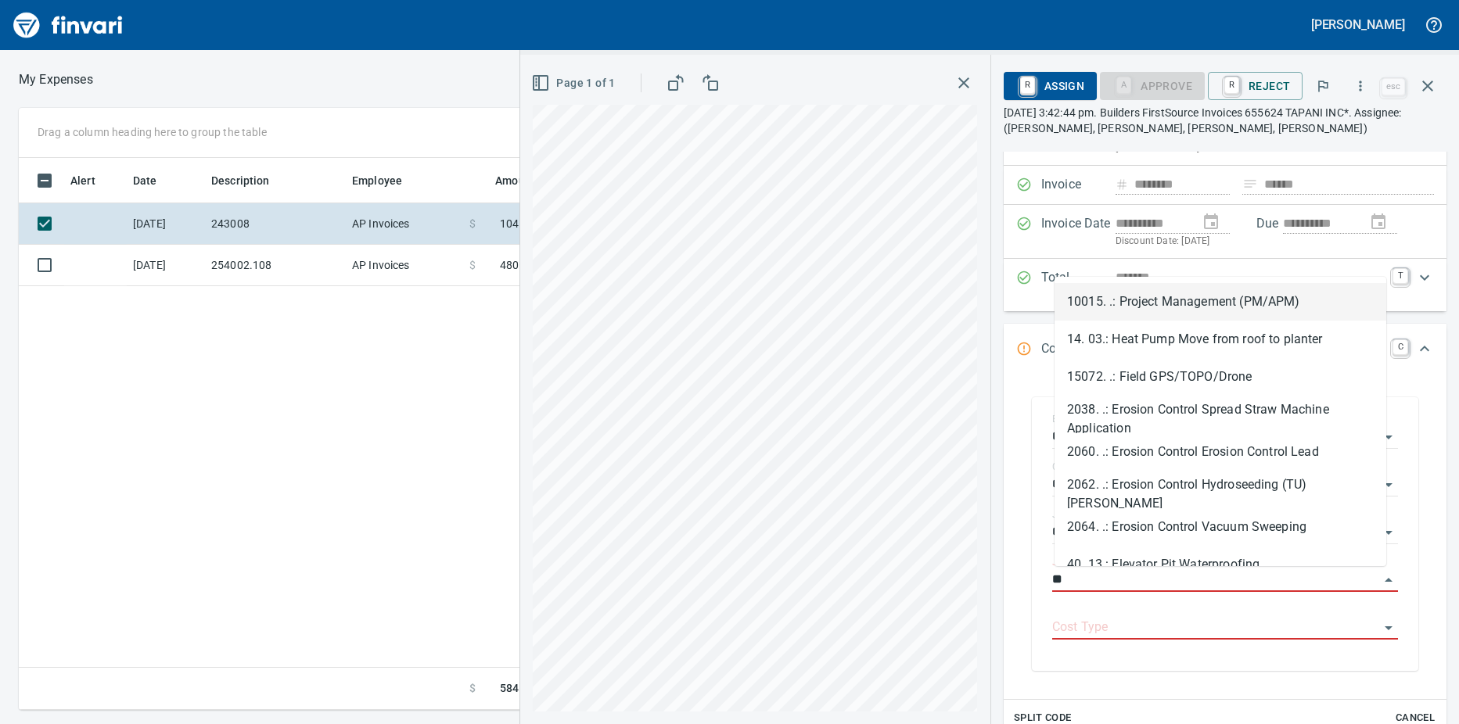
type input "*"
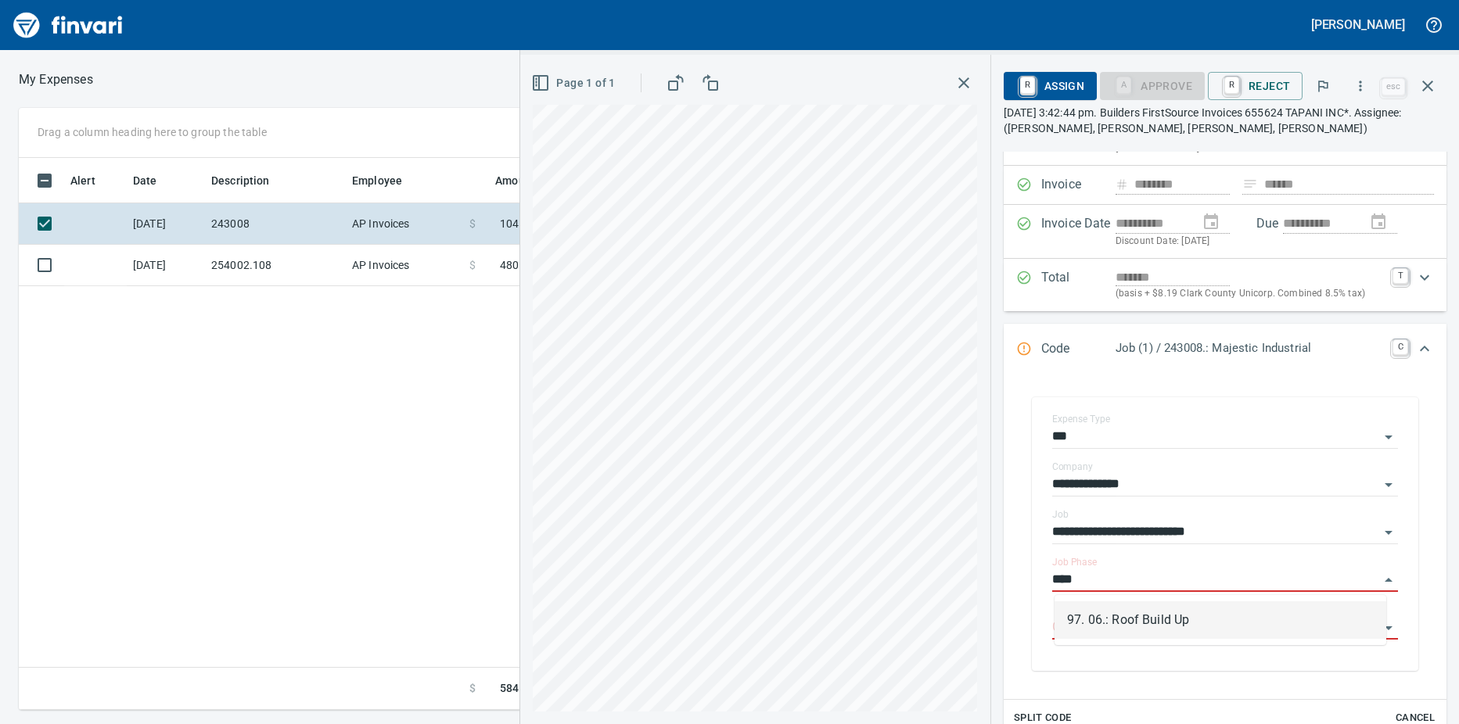
click at [1124, 596] on div "97. 06.: Roof Build Up" at bounding box center [1221, 620] width 332 height 50
click at [1111, 622] on li "97. 06.: Roof Build Up" at bounding box center [1221, 621] width 332 height 38
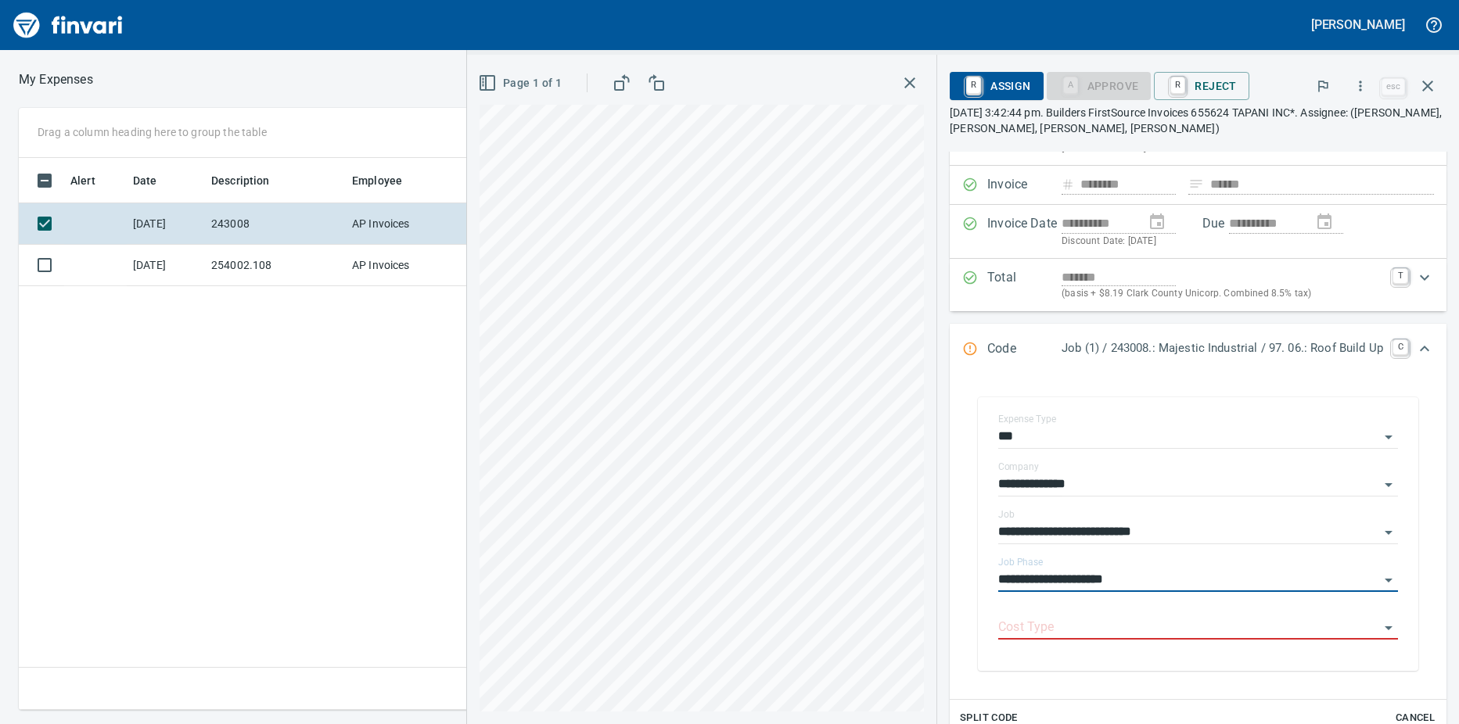
type input "**********"
click at [1055, 623] on input "Cost Type" at bounding box center [1188, 628] width 381 height 22
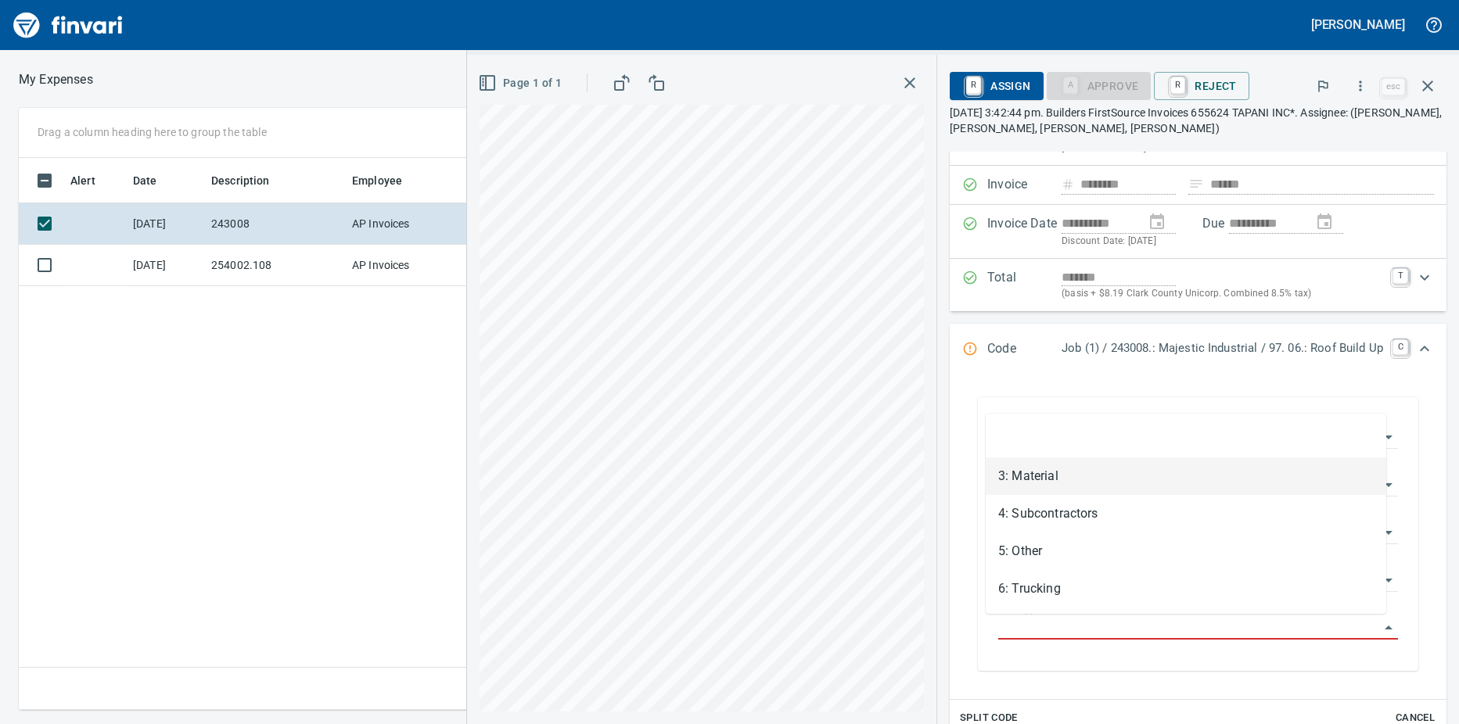
click at [1049, 483] on li "3: Material" at bounding box center [1186, 477] width 401 height 38
type input "**********"
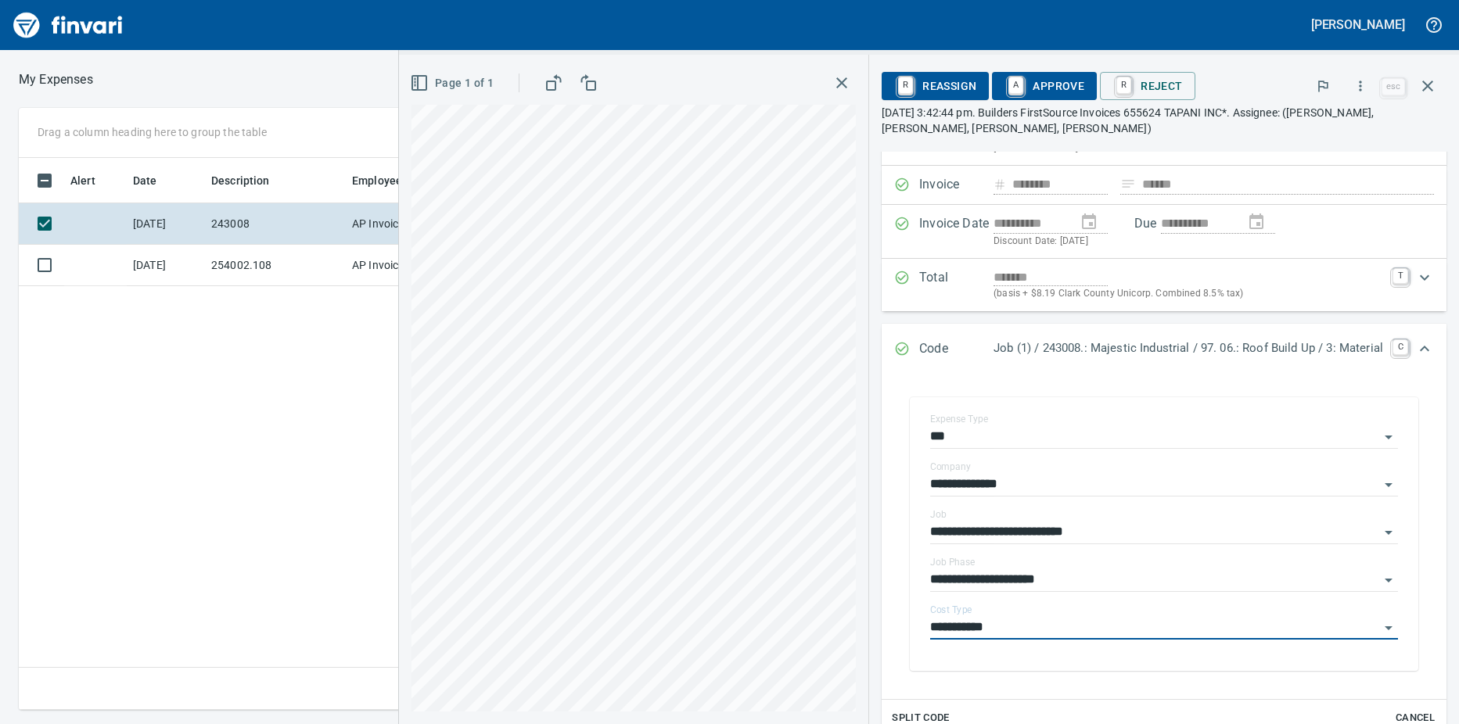
click at [1008, 84] on link "A" at bounding box center [1015, 85] width 15 height 17
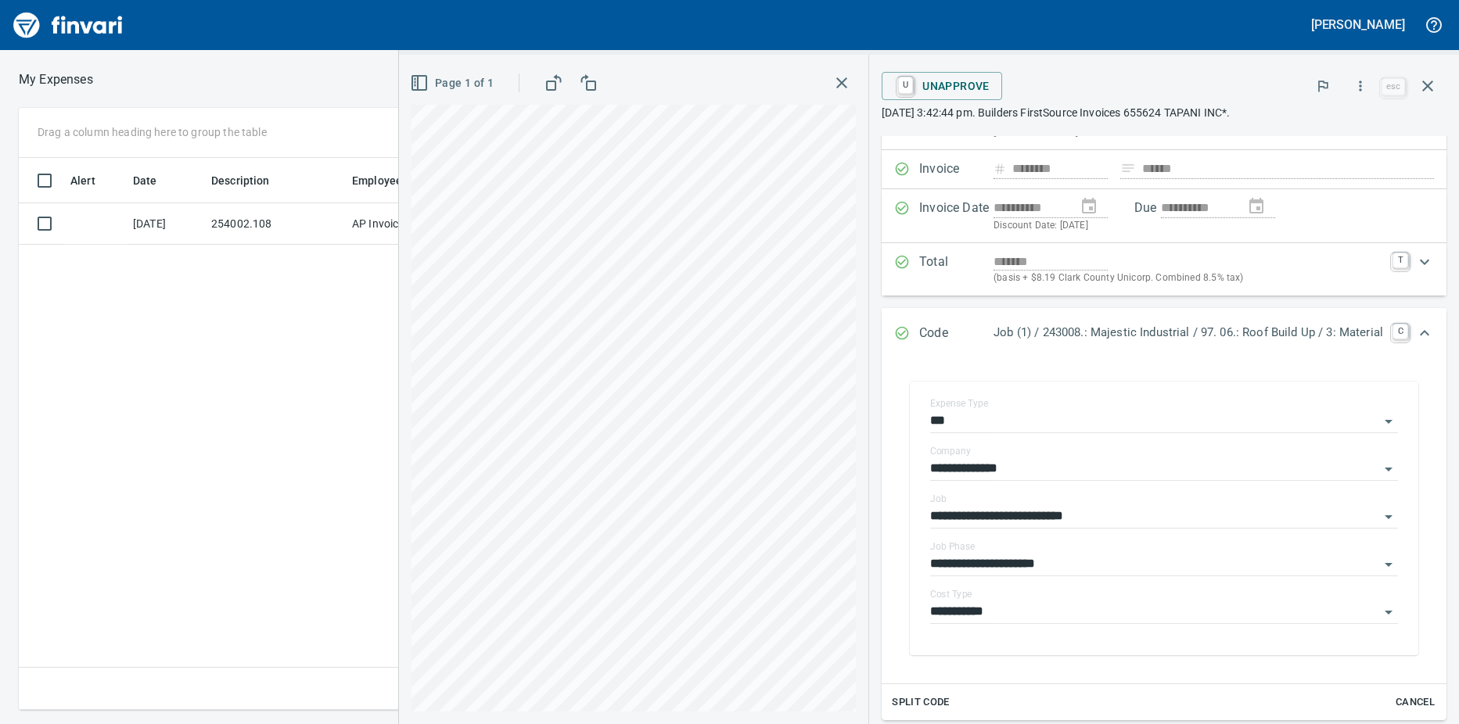
click at [193, 227] on td "[DATE]" at bounding box center [166, 223] width 78 height 41
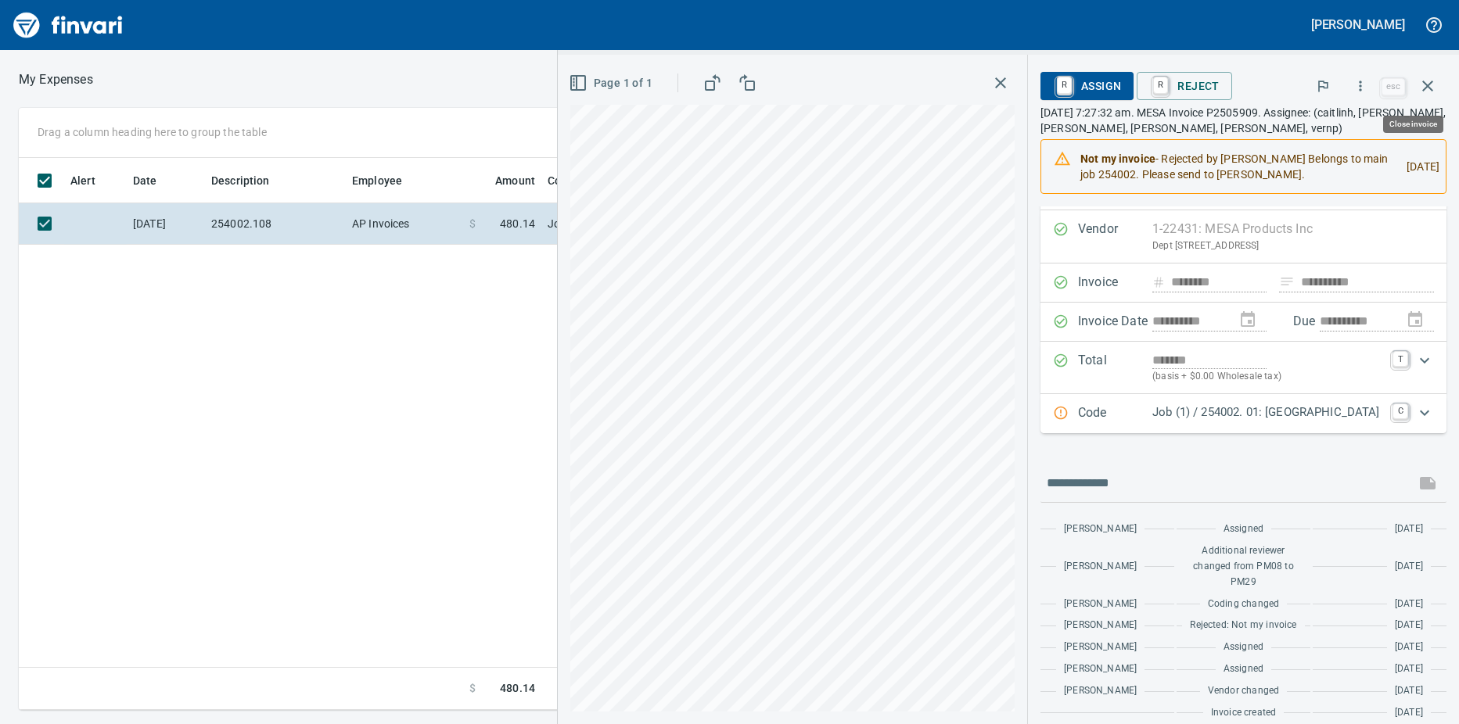
click at [1431, 90] on icon "button" at bounding box center [1427, 86] width 11 height 11
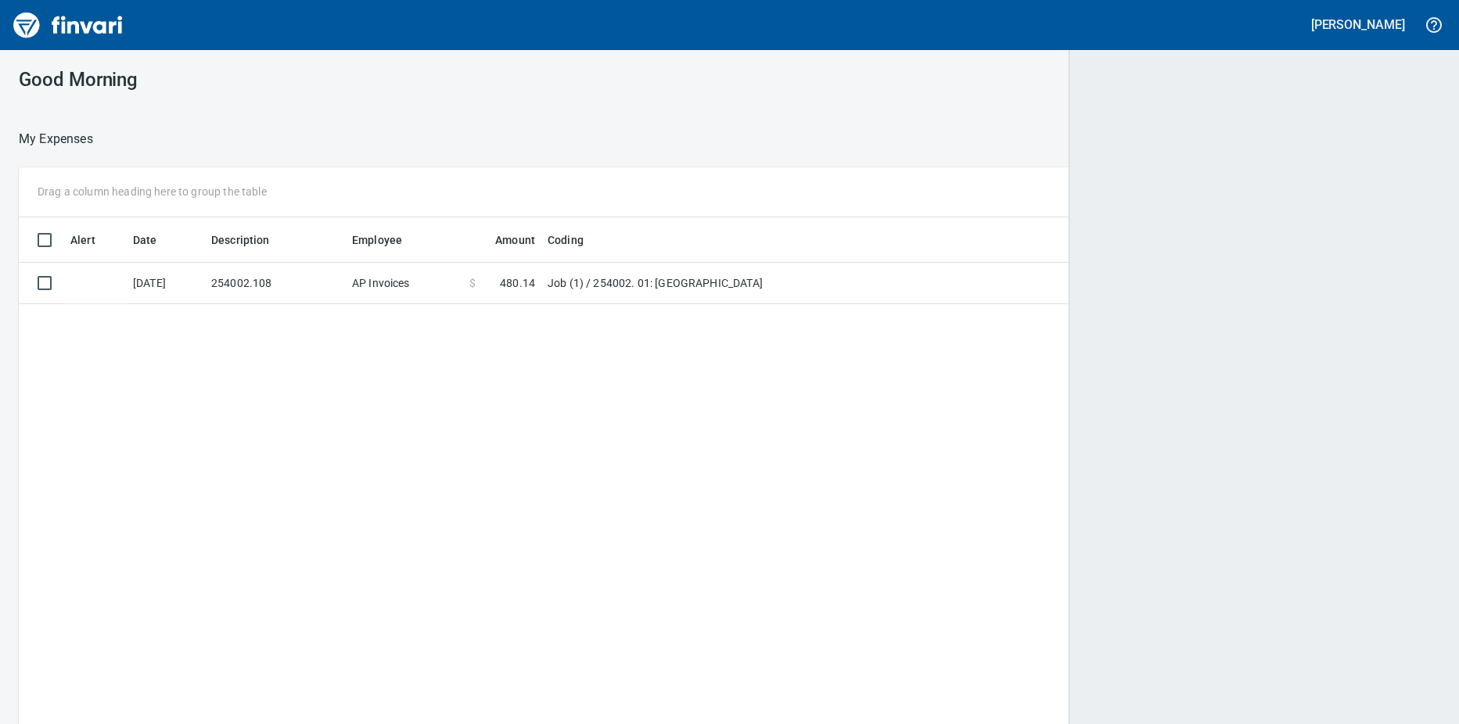
scroll to position [2, 2]
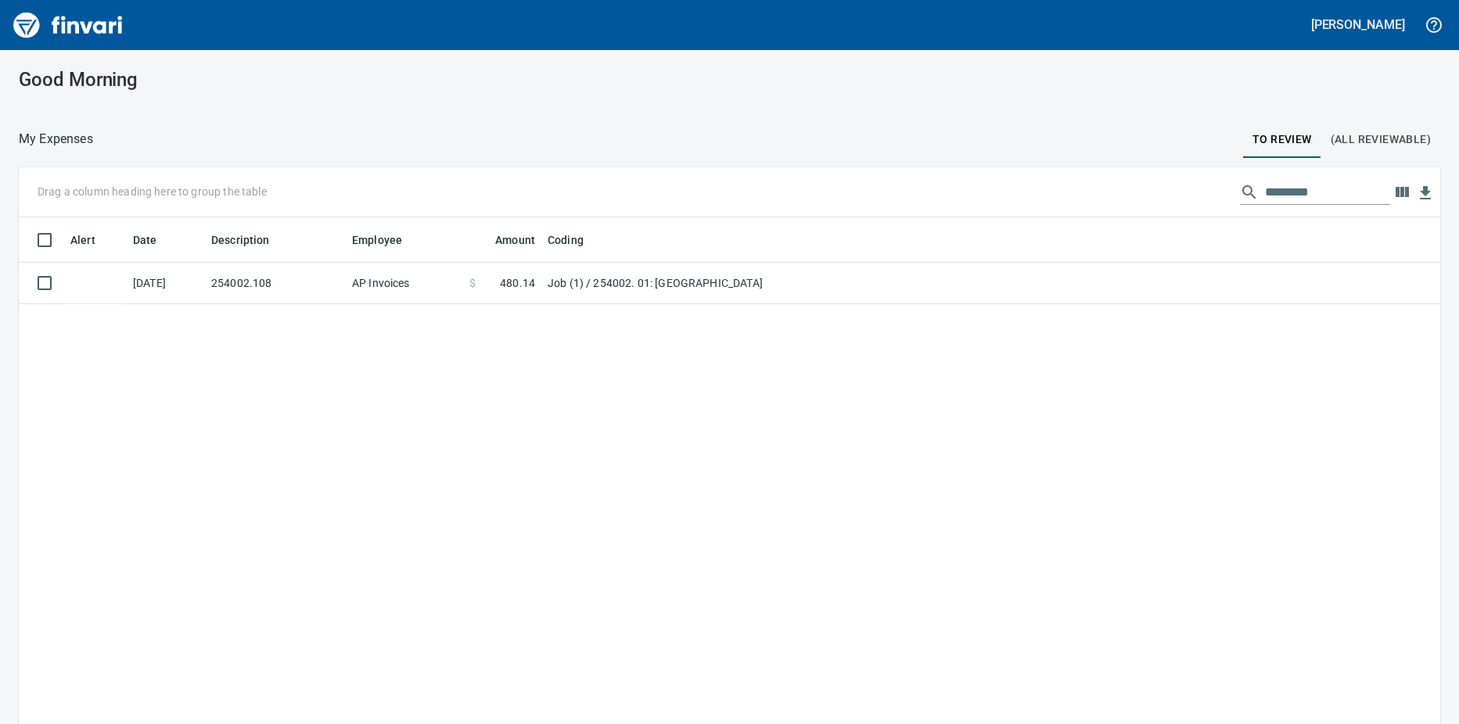
click at [466, 293] on td "$ 480.14" at bounding box center [502, 283] width 78 height 41
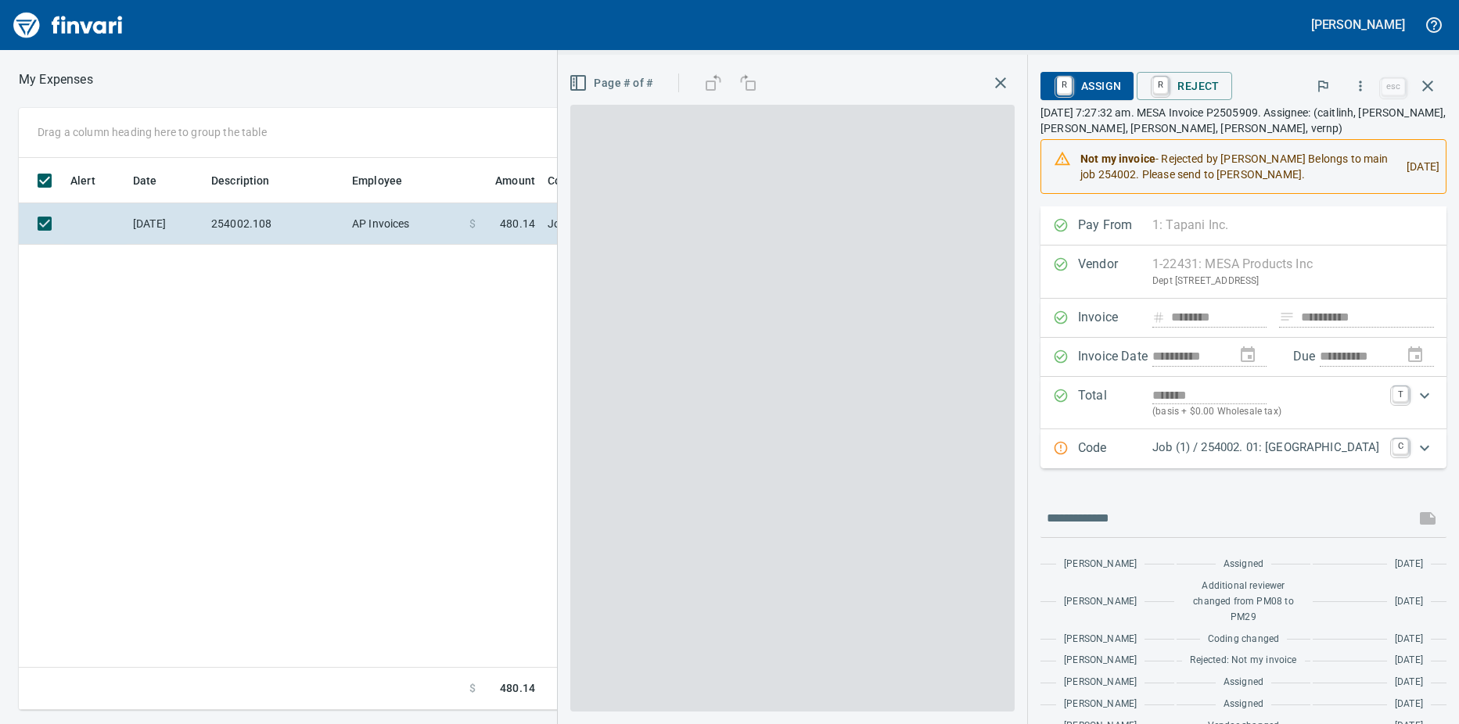
scroll to position [541, 1019]
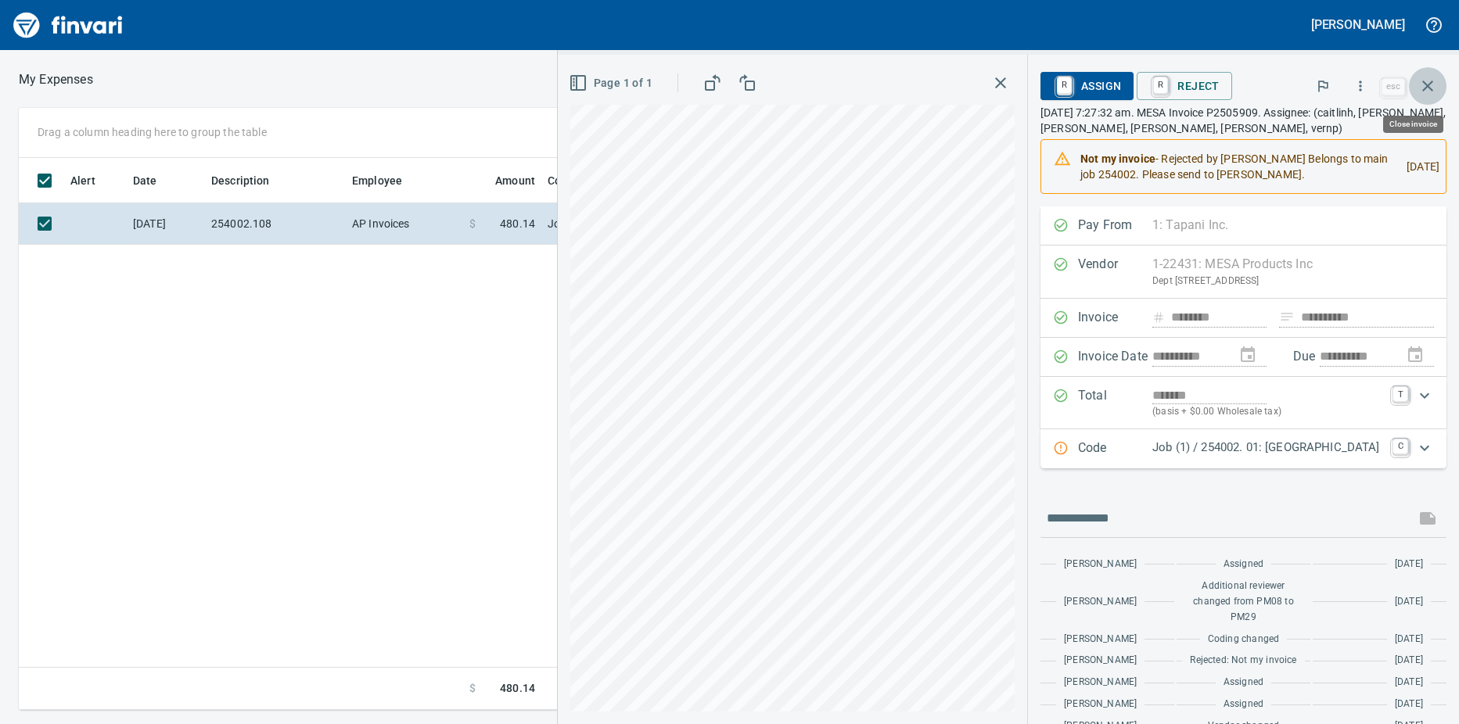
click at [1429, 88] on icon "button" at bounding box center [1427, 86] width 11 height 11
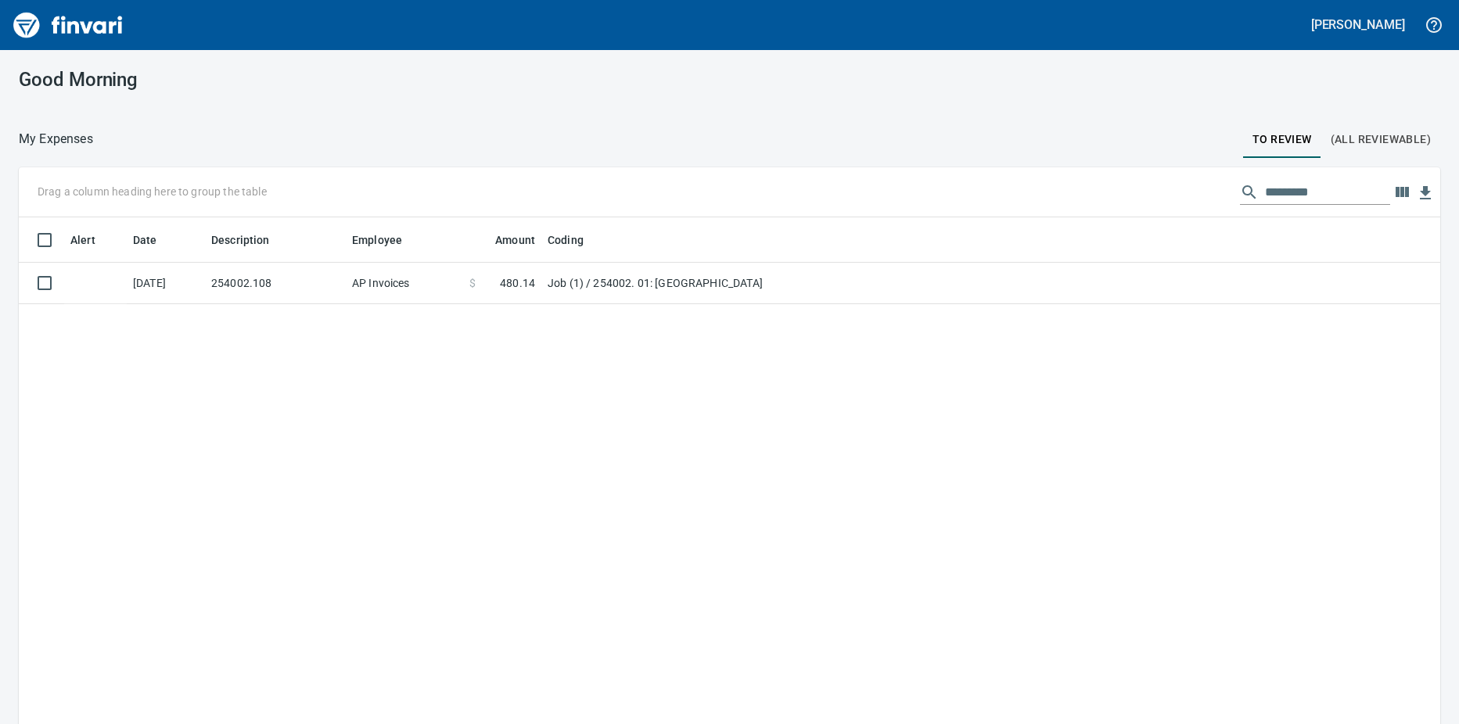
scroll to position [541, 1398]
